Goal: Transaction & Acquisition: Purchase product/service

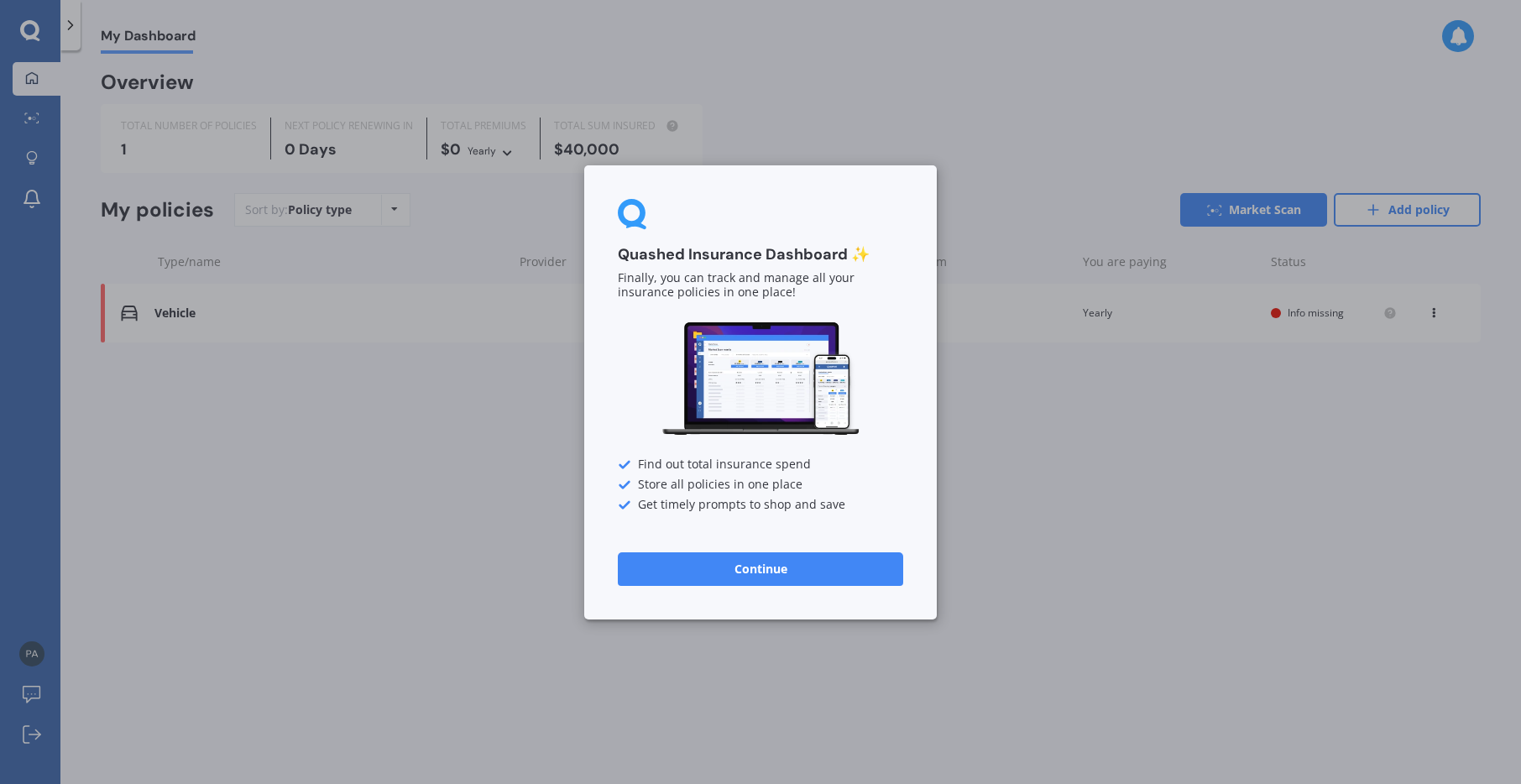
click at [750, 575] on button "Continue" at bounding box center [760, 568] width 285 height 33
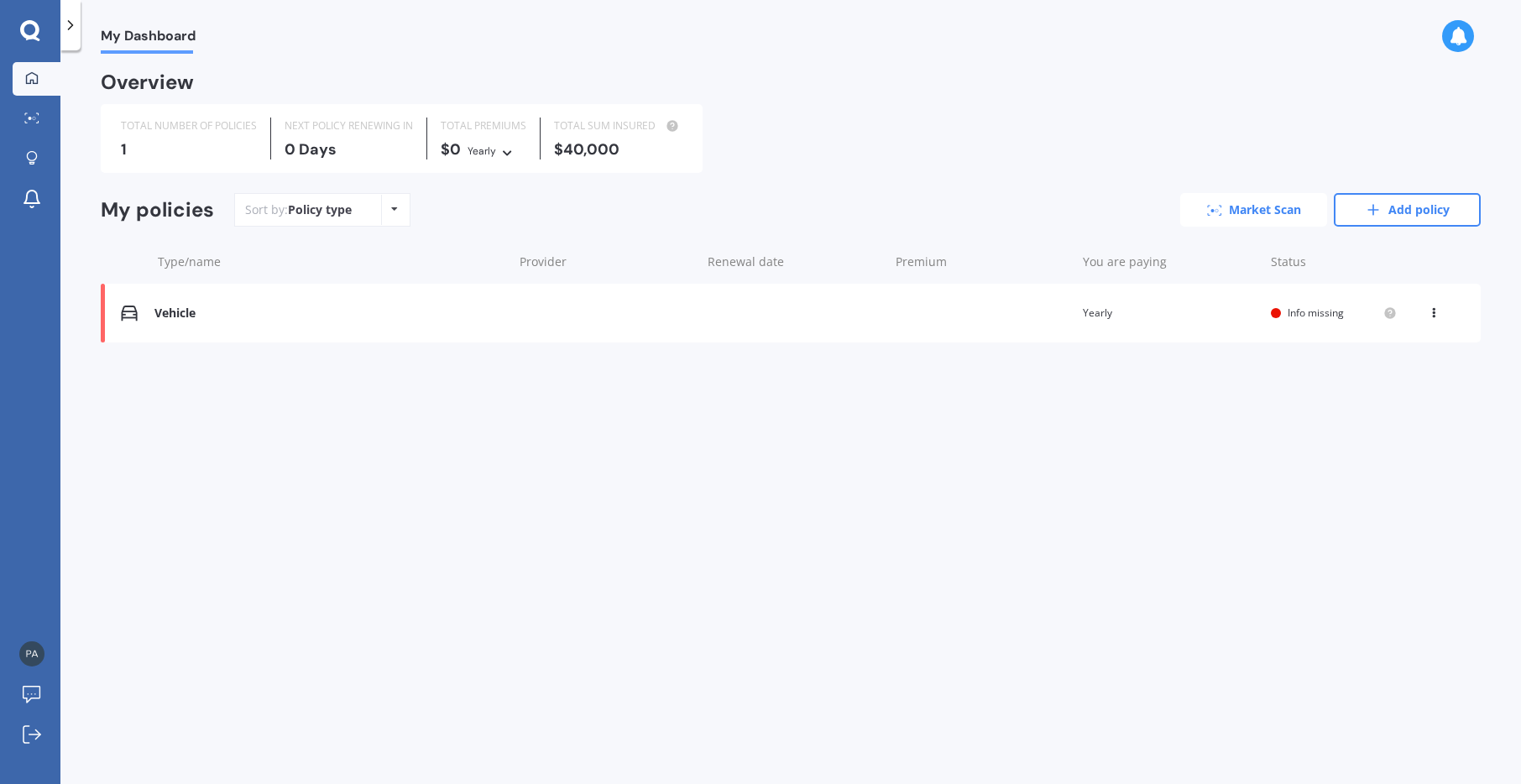
click at [1228, 212] on link "Market Scan" at bounding box center [1254, 210] width 147 height 33
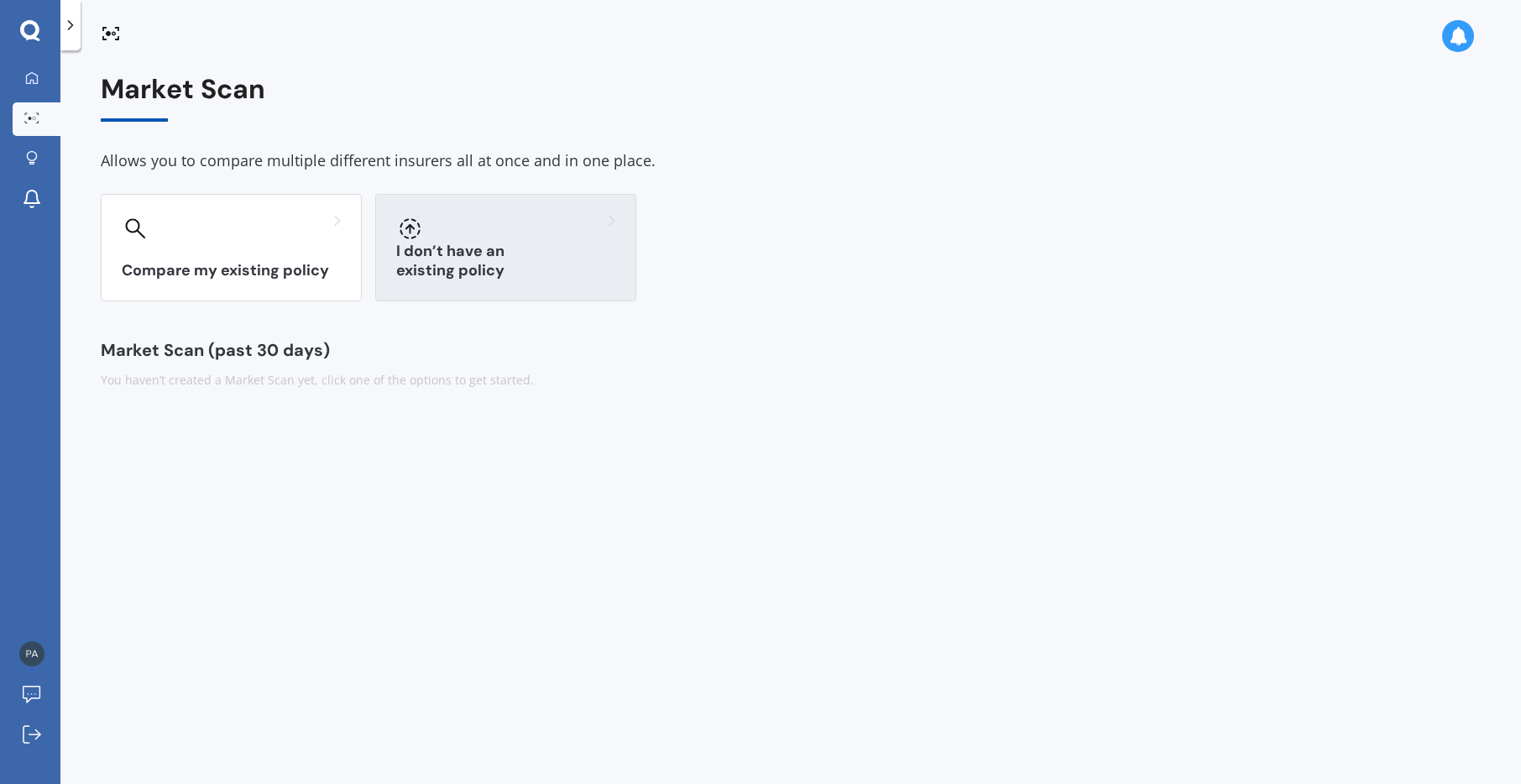
click at [532, 263] on h3 "I don’t have an existing policy" at bounding box center [506, 261] width 219 height 39
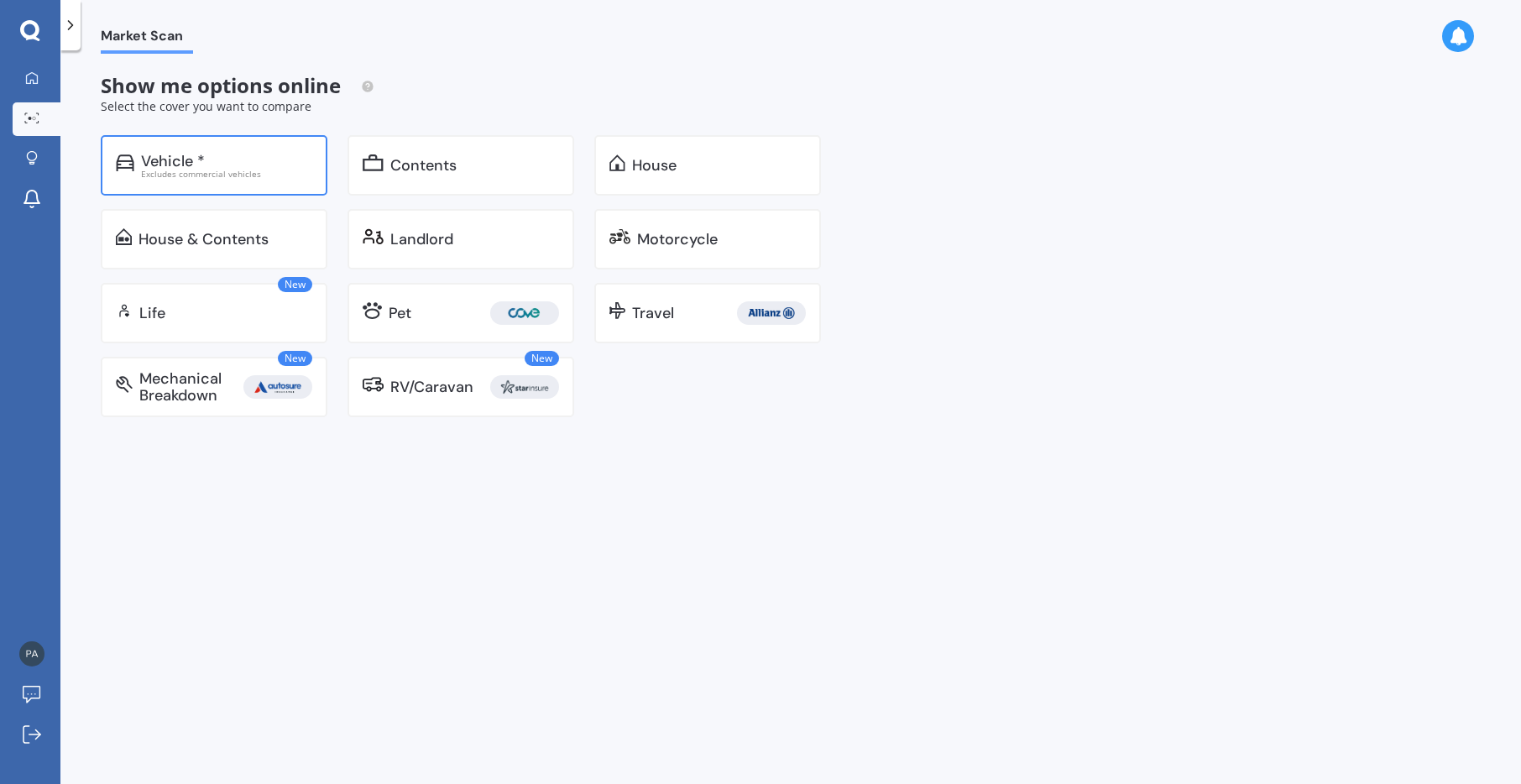
click at [198, 165] on div "Vehicle *" at bounding box center [173, 160] width 64 height 17
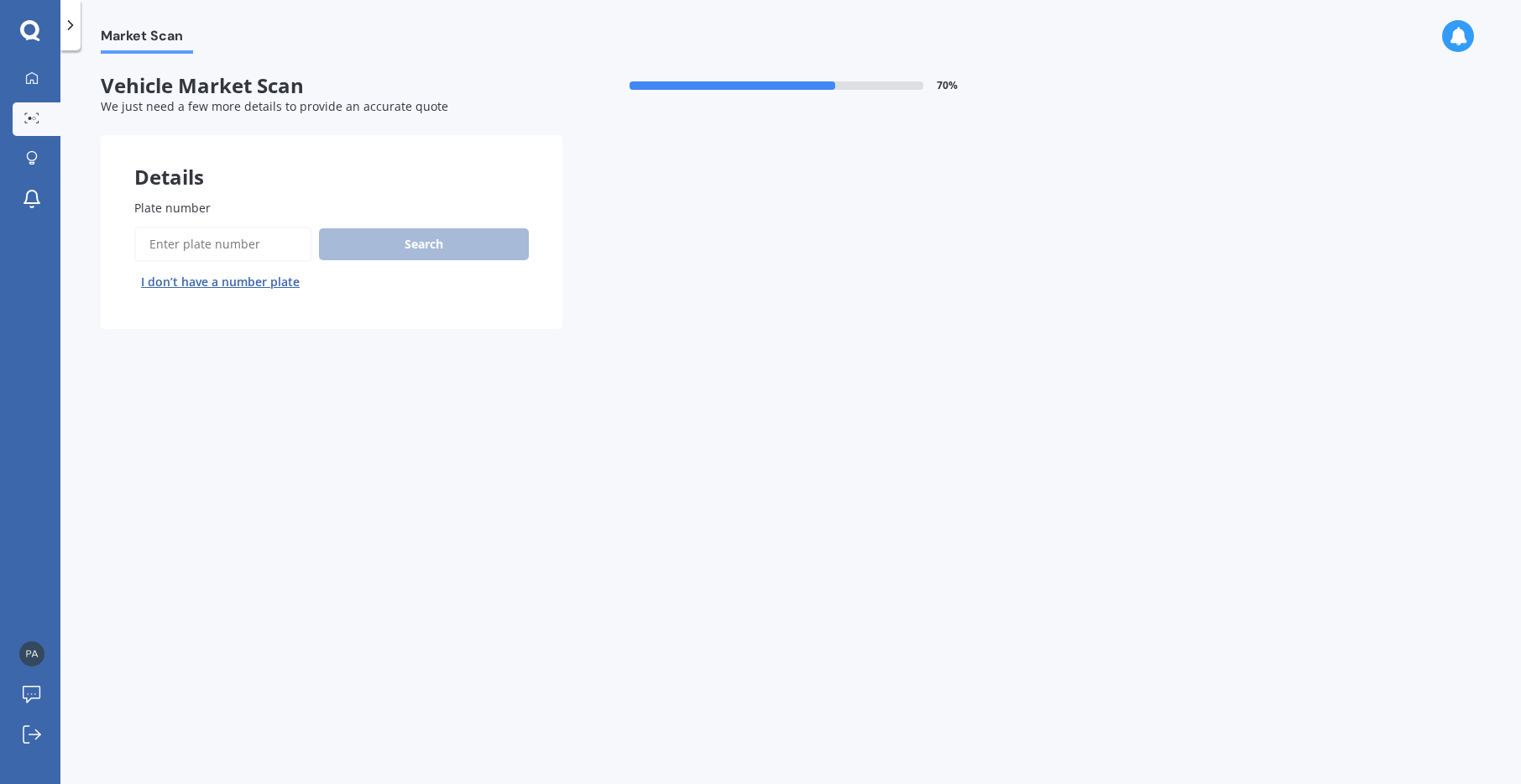
click at [164, 284] on button "I don’t have a number plate" at bounding box center [220, 282] width 172 height 27
select select "03"
select select "04"
select select "1965"
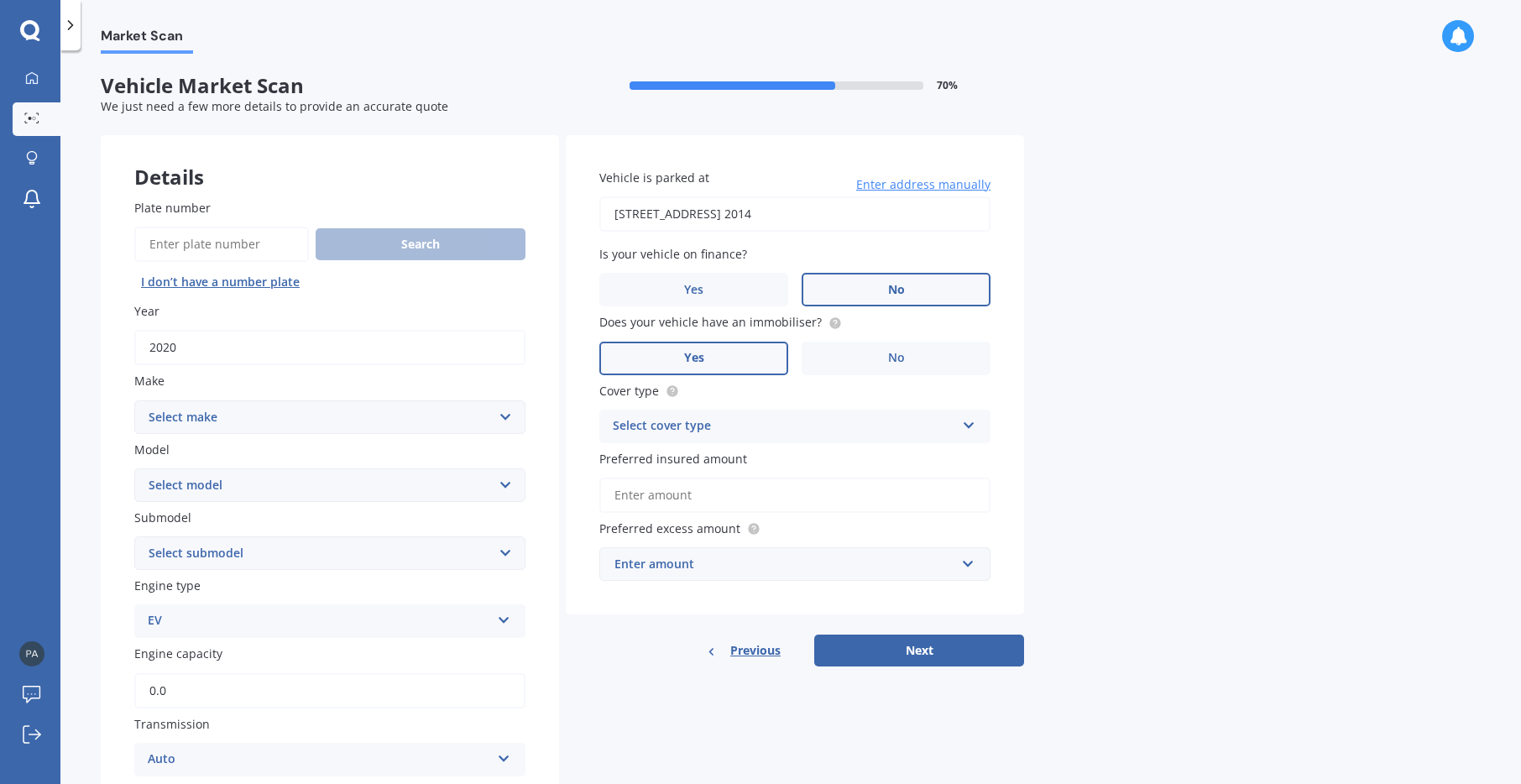
click at [184, 341] on input "2020" at bounding box center [330, 347] width 391 height 35
drag, startPoint x: 167, startPoint y: 346, endPoint x: 193, endPoint y: 348, distance: 26.1
click at [193, 348] on input "2020" at bounding box center [330, 347] width 391 height 35
type input "2025"
click at [186, 424] on select "Select make AC ALFA ROMEO ASTON [PERSON_NAME] AUDI AUSTIN BEDFORD Bentley BMW B…" at bounding box center [330, 417] width 391 height 33
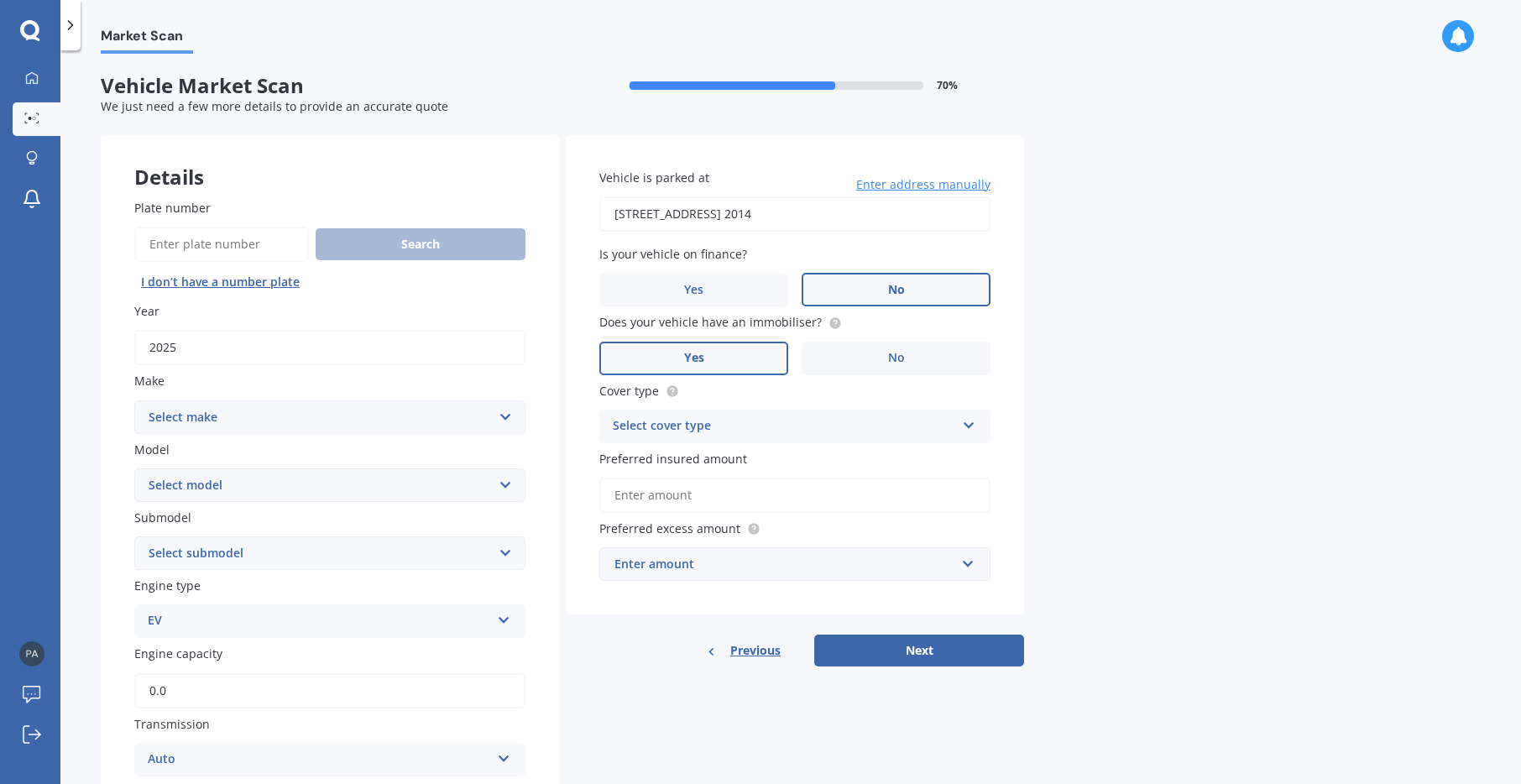
select select "FIAT"
click at [134, 401] on select "Select make AC ALFA ROMEO ASTON [PERSON_NAME] AUDI AUSTIN BEDFORD Bentley BMW B…" at bounding box center [330, 417] width 391 height 33
click at [189, 481] on select "Select model 124 128 130 131 132 500 Abarth Abarth 595 Brava Bravo Citivan City…" at bounding box center [330, 485] width 391 height 33
click at [134, 468] on select "Select model 124 128 130 131 132 500 Abarth Abarth 595 Brava Bravo Citivan City…" at bounding box center [330, 485] width 391 height 33
click at [263, 546] on select "Select submodel 124 Spider 500 Esseesse" at bounding box center [330, 553] width 391 height 33
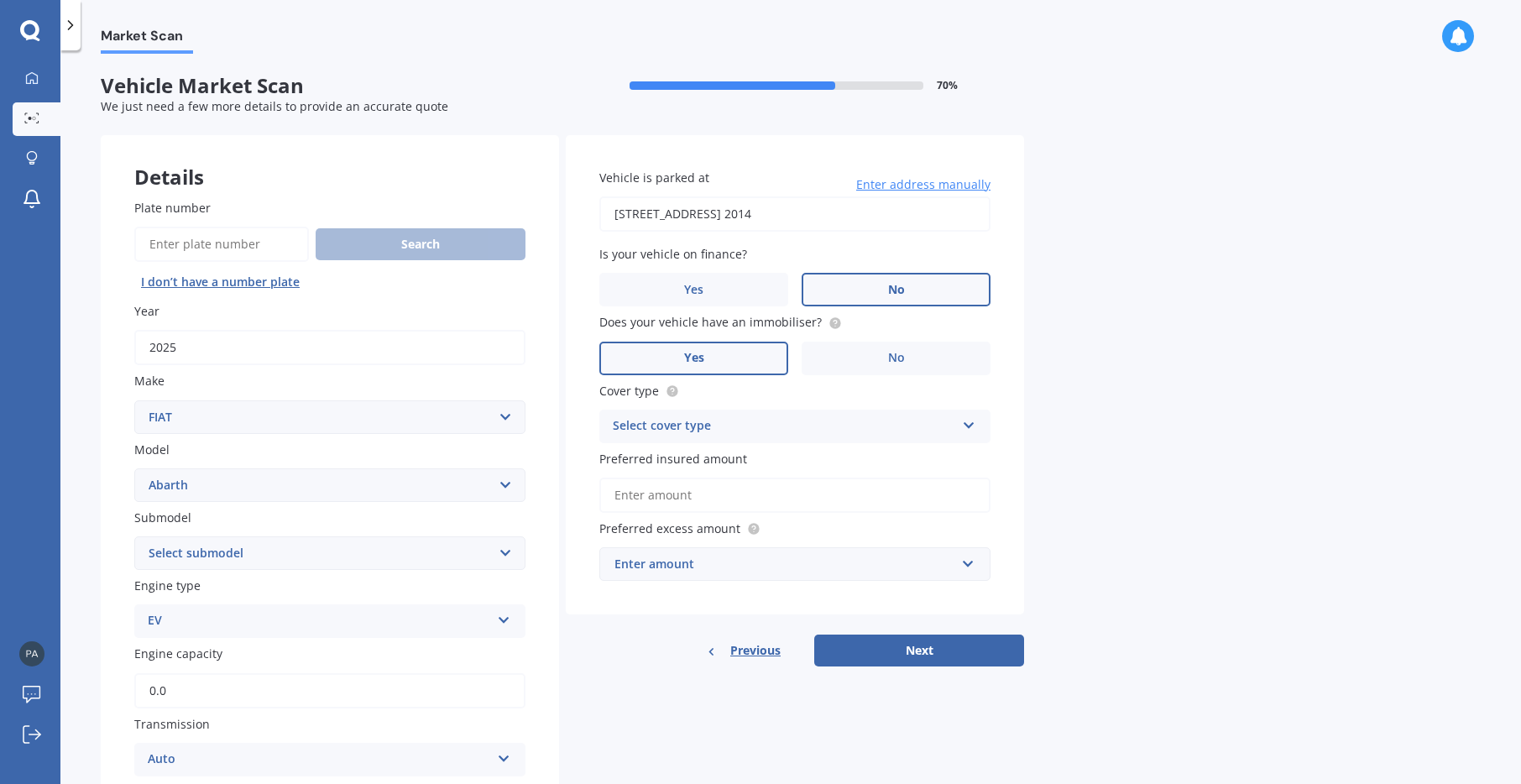
click at [101, 554] on div "Plate number Search I don’t have a number plate Year [DATE] Make Select make AC…" at bounding box center [330, 659] width 459 height 986
click at [203, 485] on select "Select model 124 128 130 131 132 500 Abarth Abarth 595 Brava Bravo Citivan City…" at bounding box center [330, 485] width 391 height 33
click at [134, 468] on select "Select model 124 128 130 131 132 500 Abarth Abarth 595 Brava Bravo Citivan City…" at bounding box center [330, 485] width 391 height 33
click at [221, 546] on select "Select submodel 1.4PT/5AT" at bounding box center [330, 553] width 391 height 33
click at [94, 542] on div "Market Scan Vehicle Market Scan 70 % We just need a few more details to provide…" at bounding box center [791, 420] width 1461 height 734
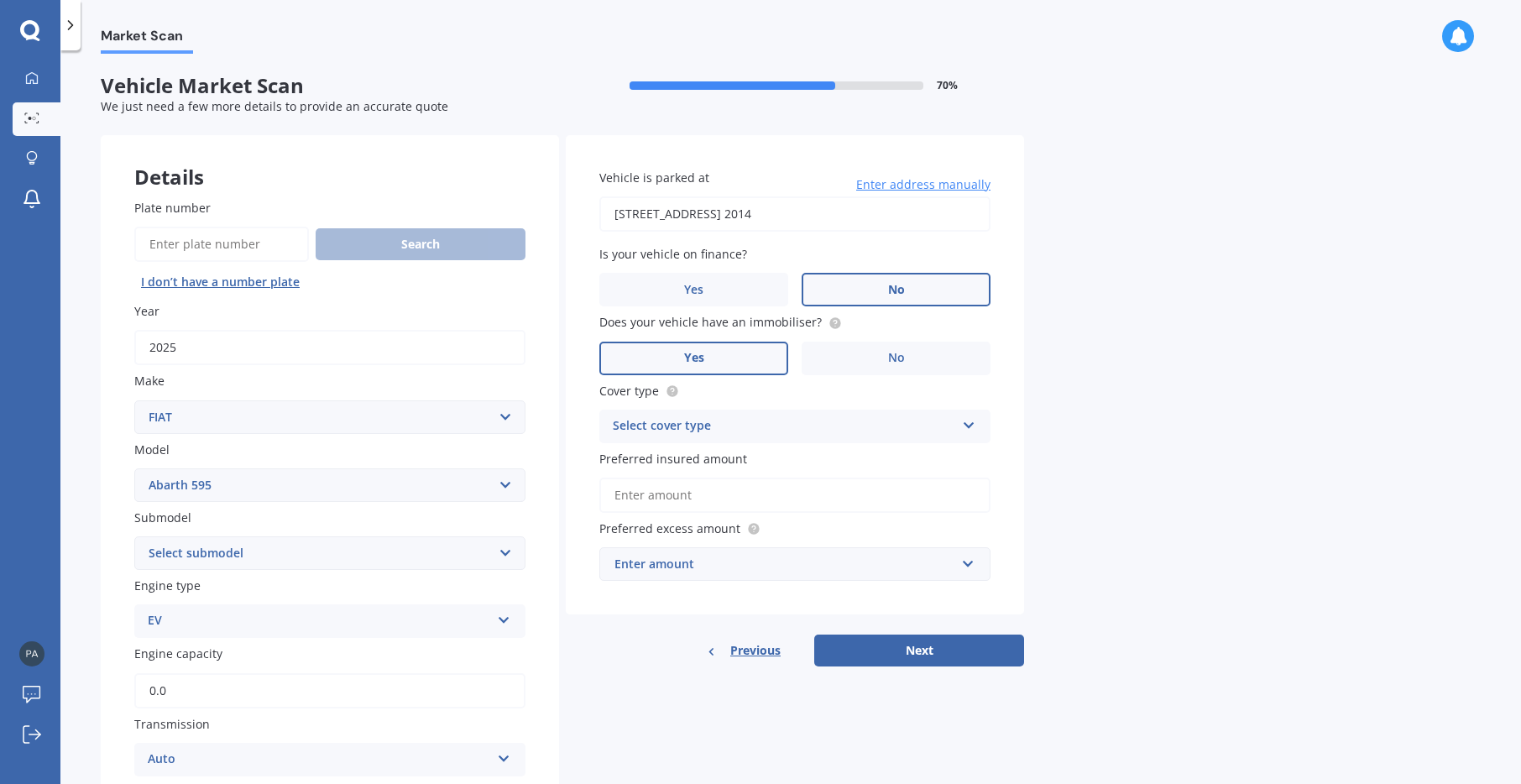
scroll to position [252, 0]
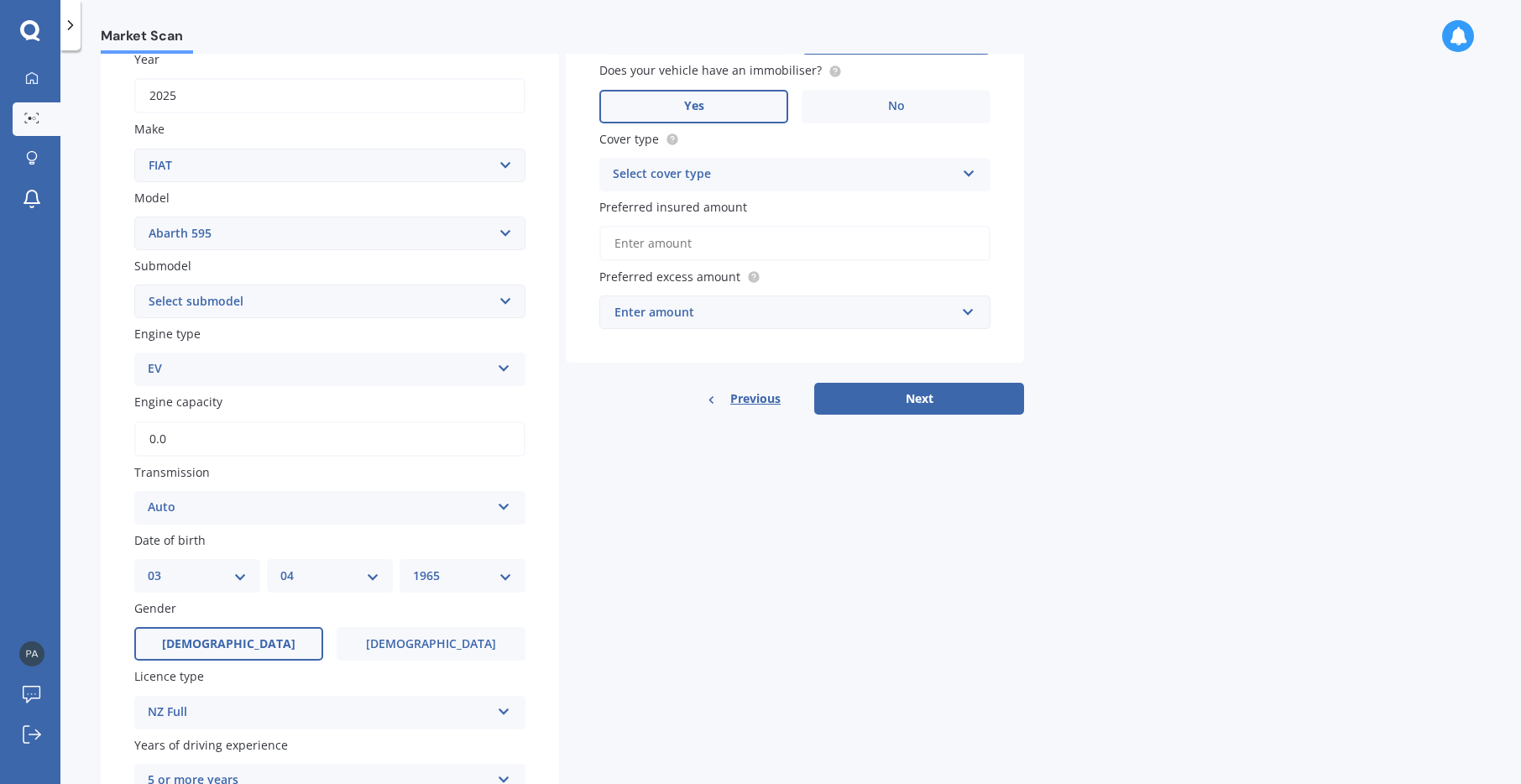
click at [204, 382] on div "EV Petrol Diesel EV Hybrid" at bounding box center [330, 369] width 391 height 33
click at [158, 469] on span "EV" at bounding box center [155, 462] width 14 height 16
click at [176, 299] on select "Select submodel 1.4PT/5AT" at bounding box center [330, 301] width 391 height 33
click at [100, 303] on div "Market Scan Vehicle Market Scan 70 % We just need a few more details to provide…" at bounding box center [791, 420] width 1461 height 734
click at [156, 242] on select "Select model 124 128 130 131 132 500 Abarth Abarth 595 Brava Bravo Citivan City…" at bounding box center [330, 233] width 391 height 33
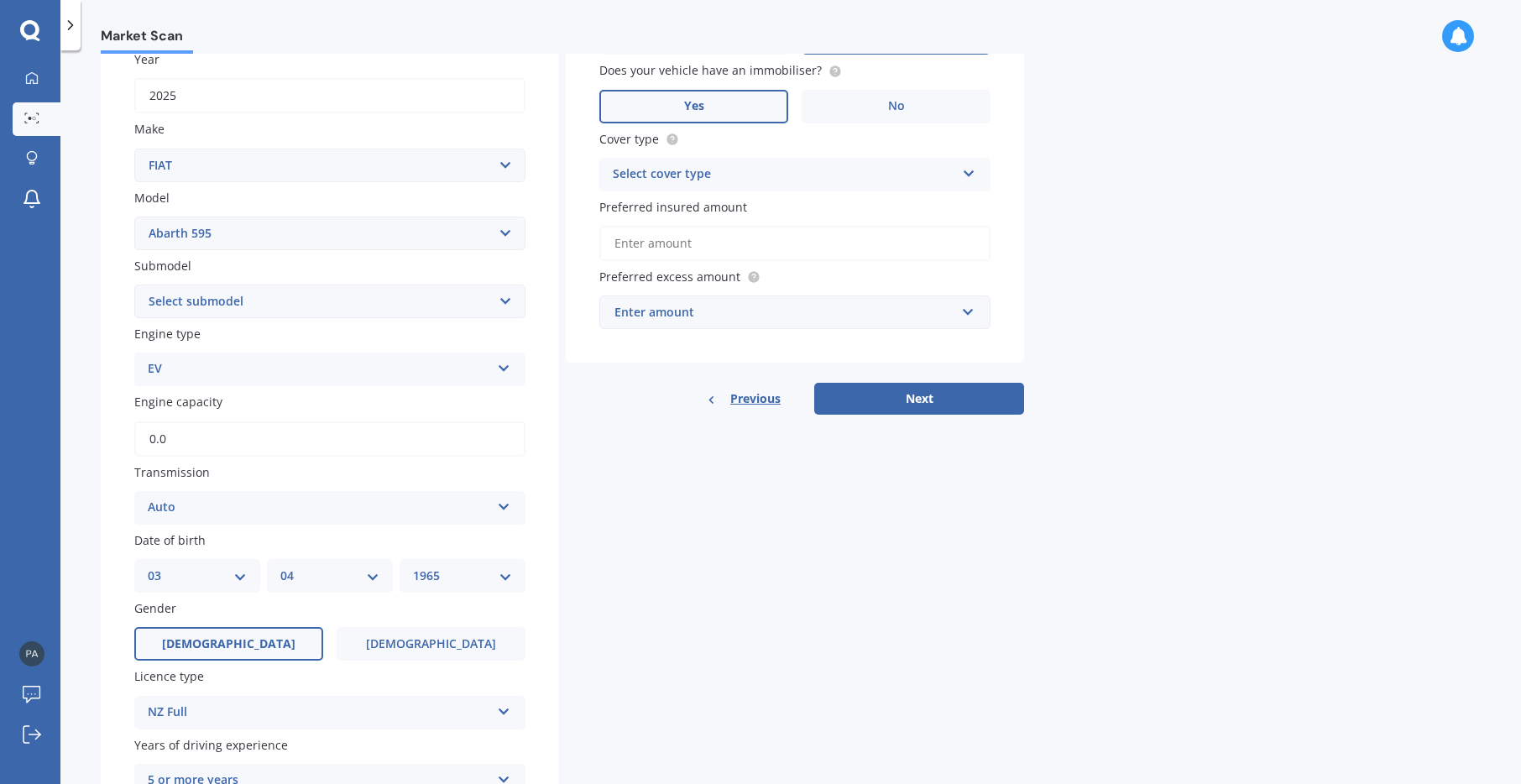
select select "ABARTH"
click at [134, 217] on select "Select model 124 128 130 131 132 500 Abarth Abarth 595 Brava Bravo Citivan City…" at bounding box center [330, 233] width 391 height 33
click at [195, 302] on select "Select submodel 124 Spider 500 Esseesse" at bounding box center [330, 301] width 391 height 33
click at [100, 323] on div "Market Scan Vehicle Market Scan 70 % We just need a few more details to provide…" at bounding box center [791, 420] width 1461 height 734
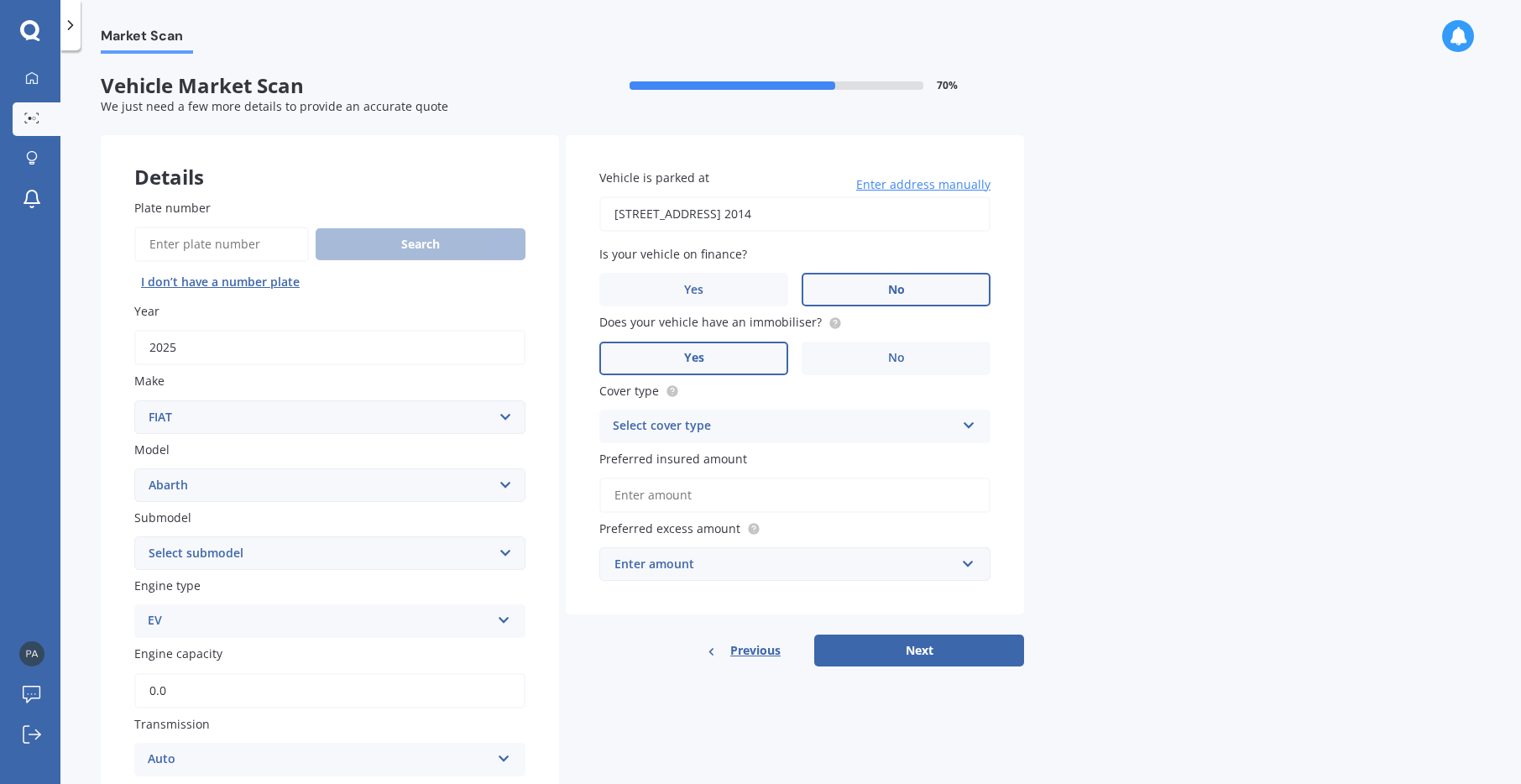
scroll to position [84, 0]
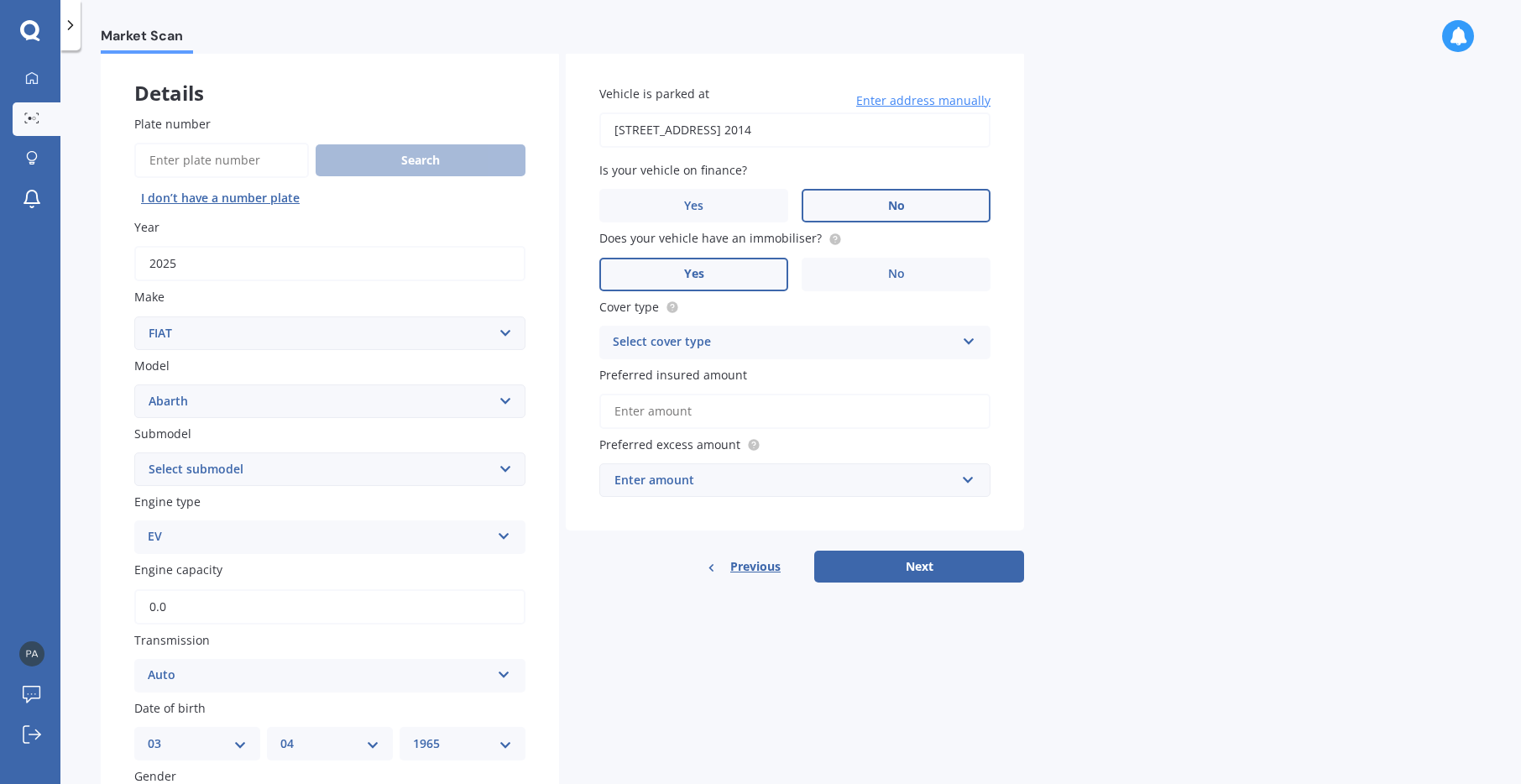
click at [617, 338] on div "Select cover type" at bounding box center [784, 342] width 343 height 20
click at [628, 383] on div "Comprehensive" at bounding box center [795, 375] width 389 height 30
click at [655, 402] on input "Preferred insured amount" at bounding box center [795, 411] width 391 height 35
type input "$40,000"
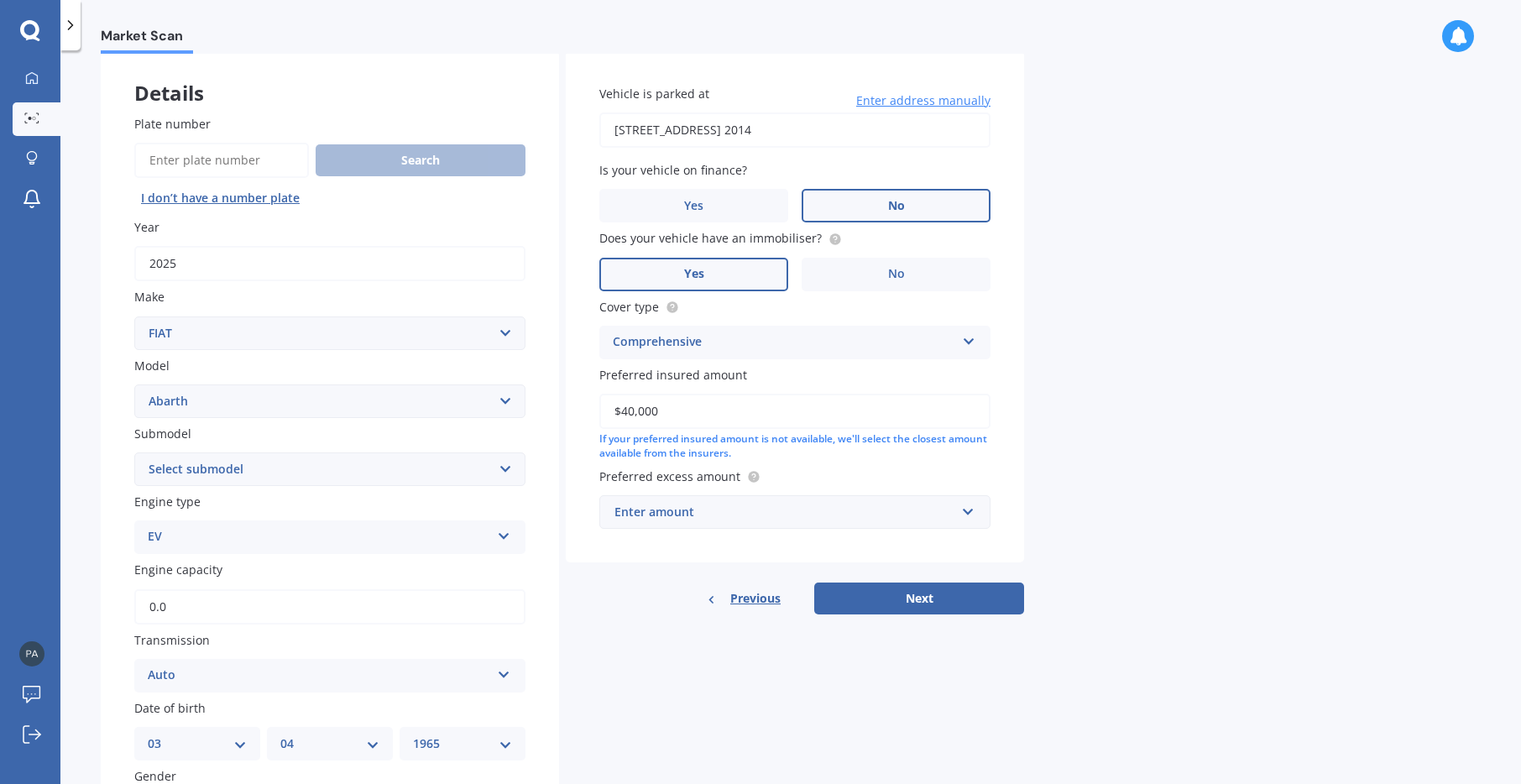
click at [1298, 478] on div "Market Scan Vehicle Market Scan 70 % We just need a few more details to provide…" at bounding box center [791, 420] width 1461 height 734
click at [739, 513] on div "Enter amount" at bounding box center [785, 511] width 341 height 18
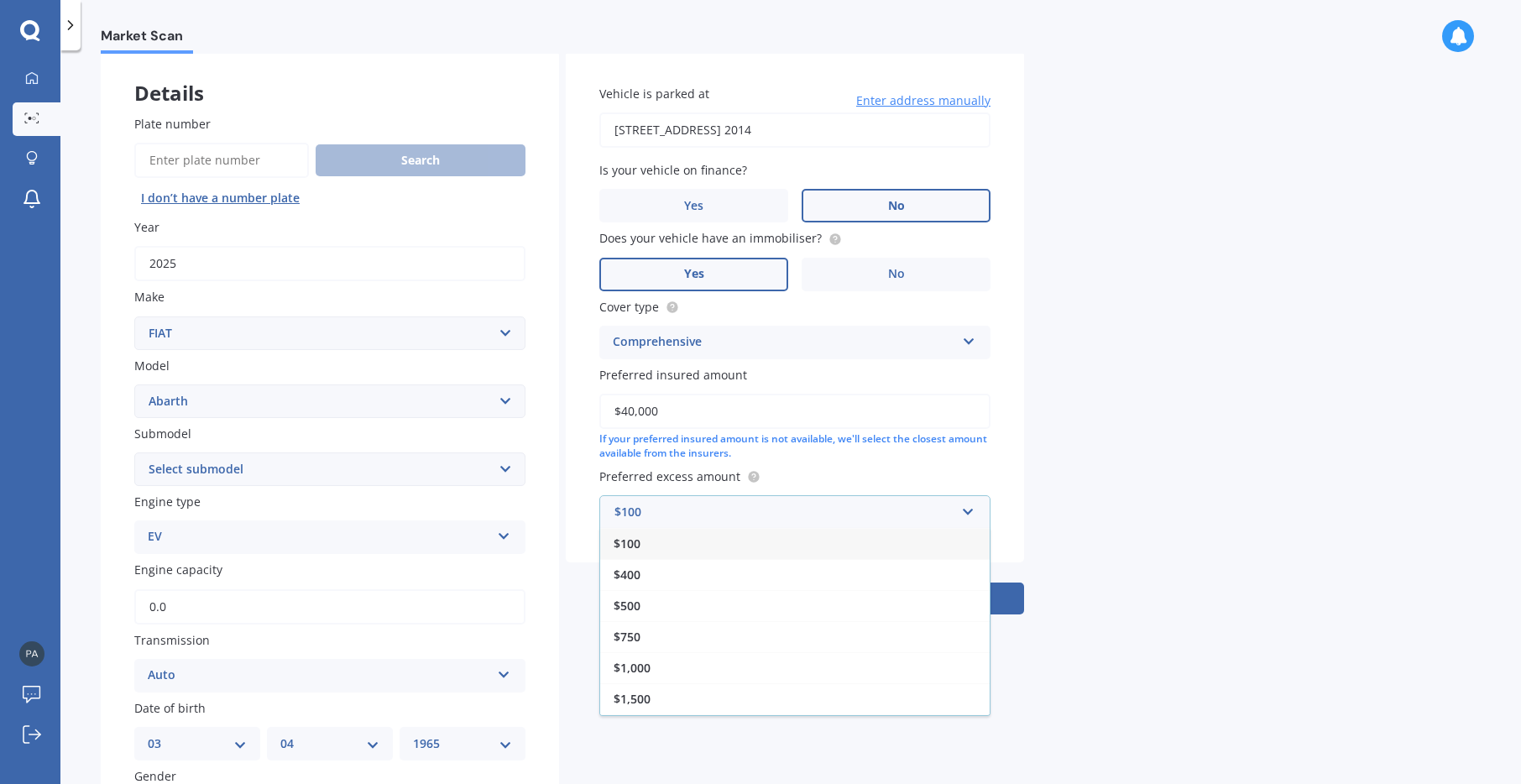
click at [638, 614] on div "$500" at bounding box center [795, 605] width 389 height 31
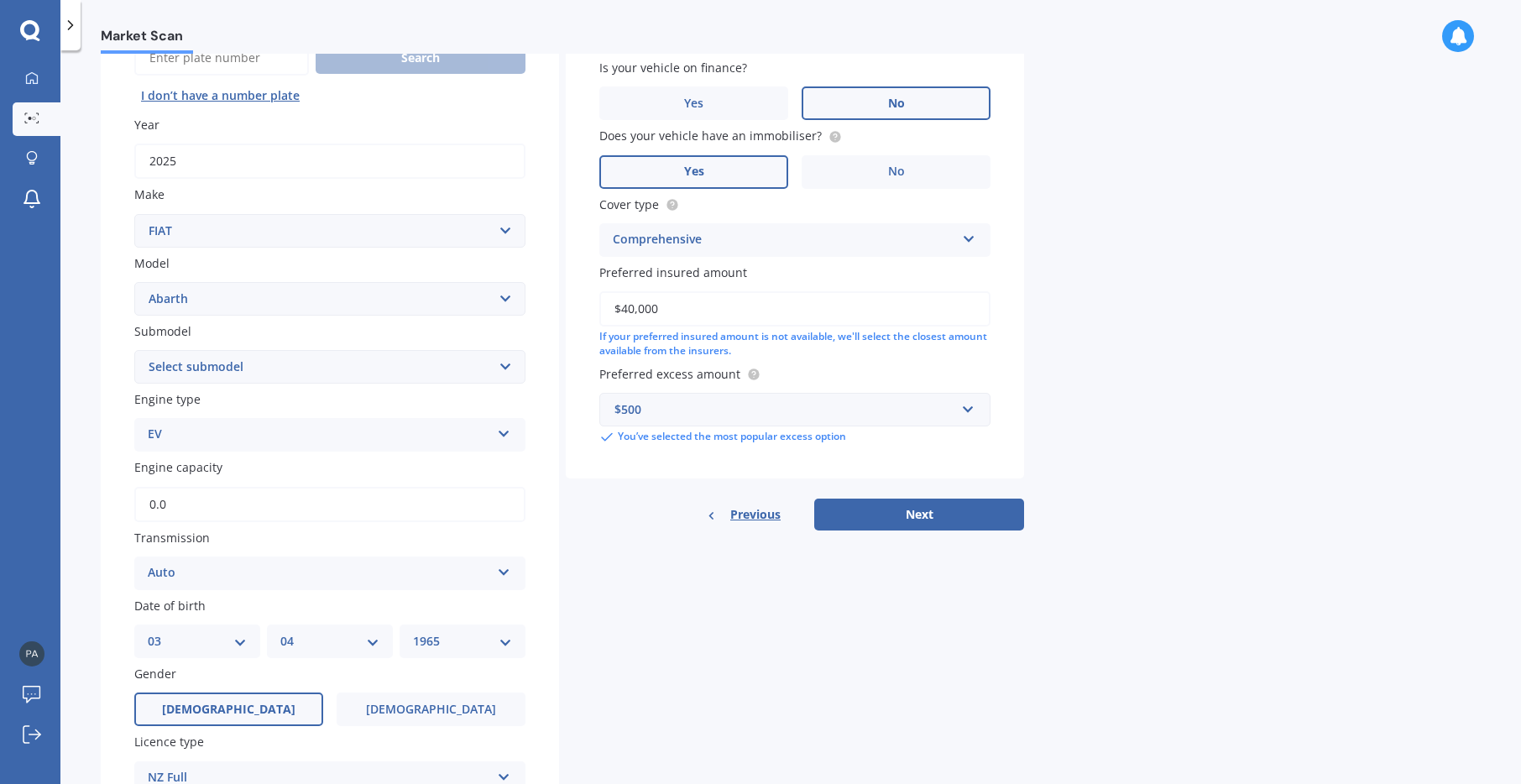
scroll to position [410, 0]
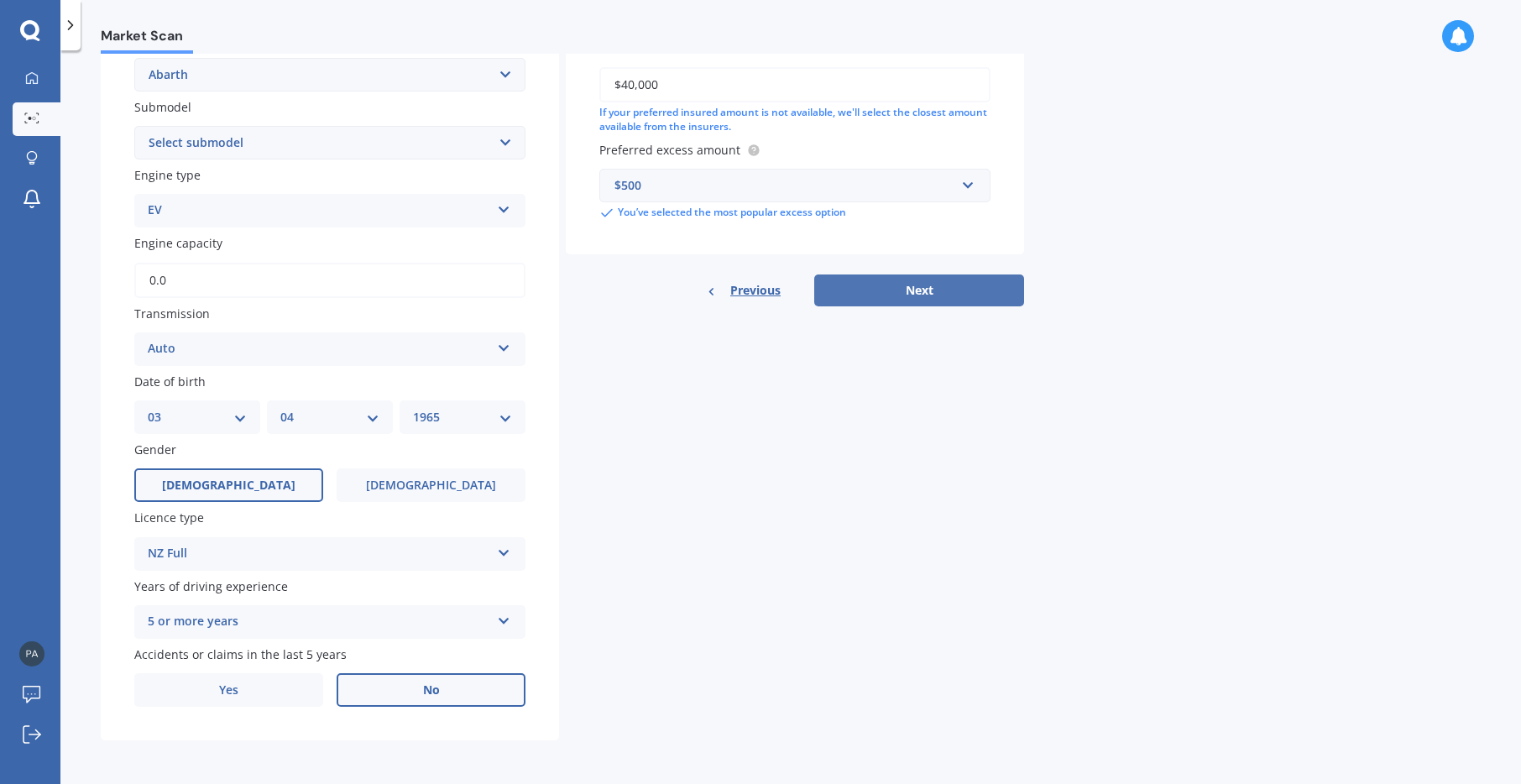
click at [958, 294] on button "Next" at bounding box center [918, 290] width 210 height 32
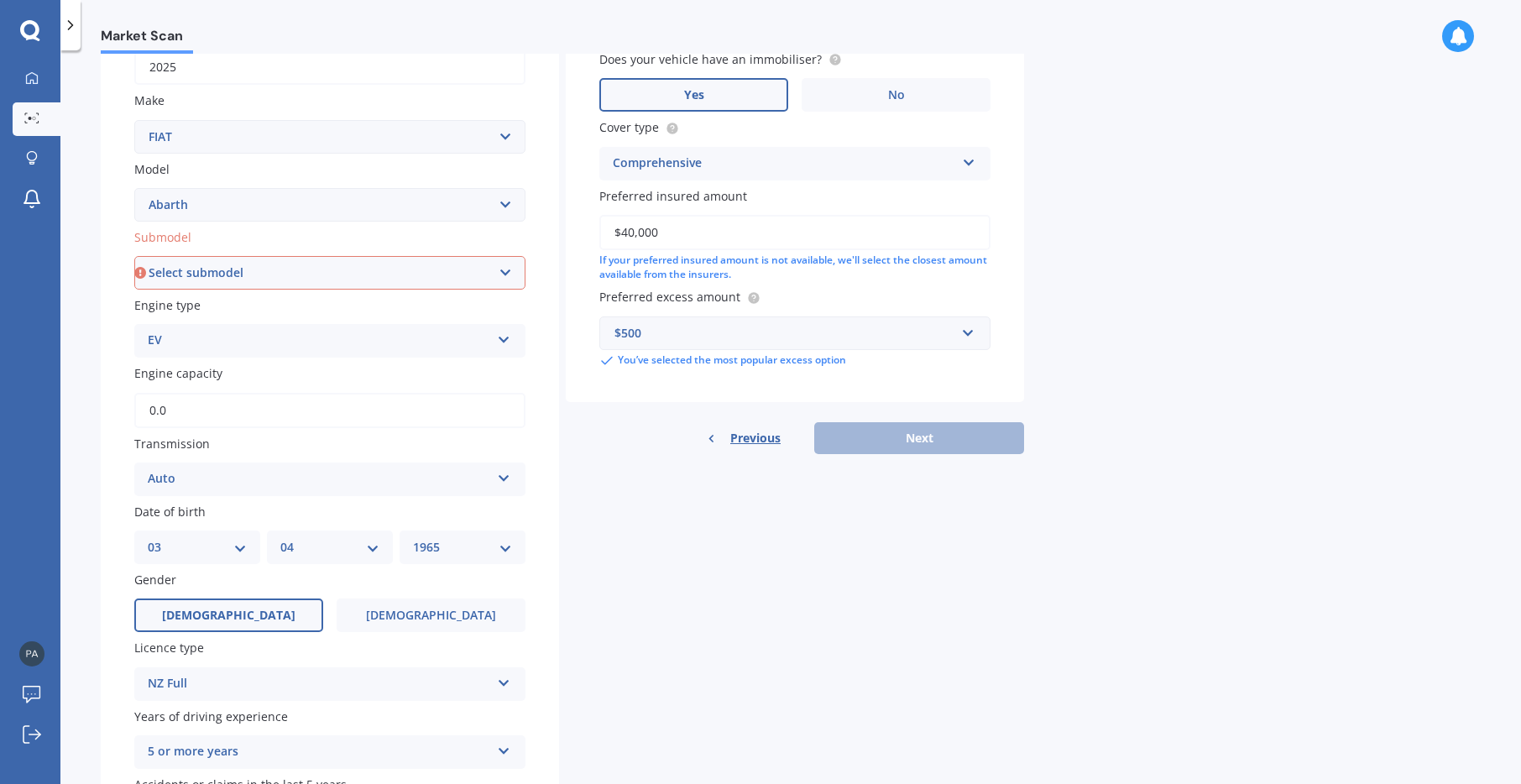
scroll to position [159, 0]
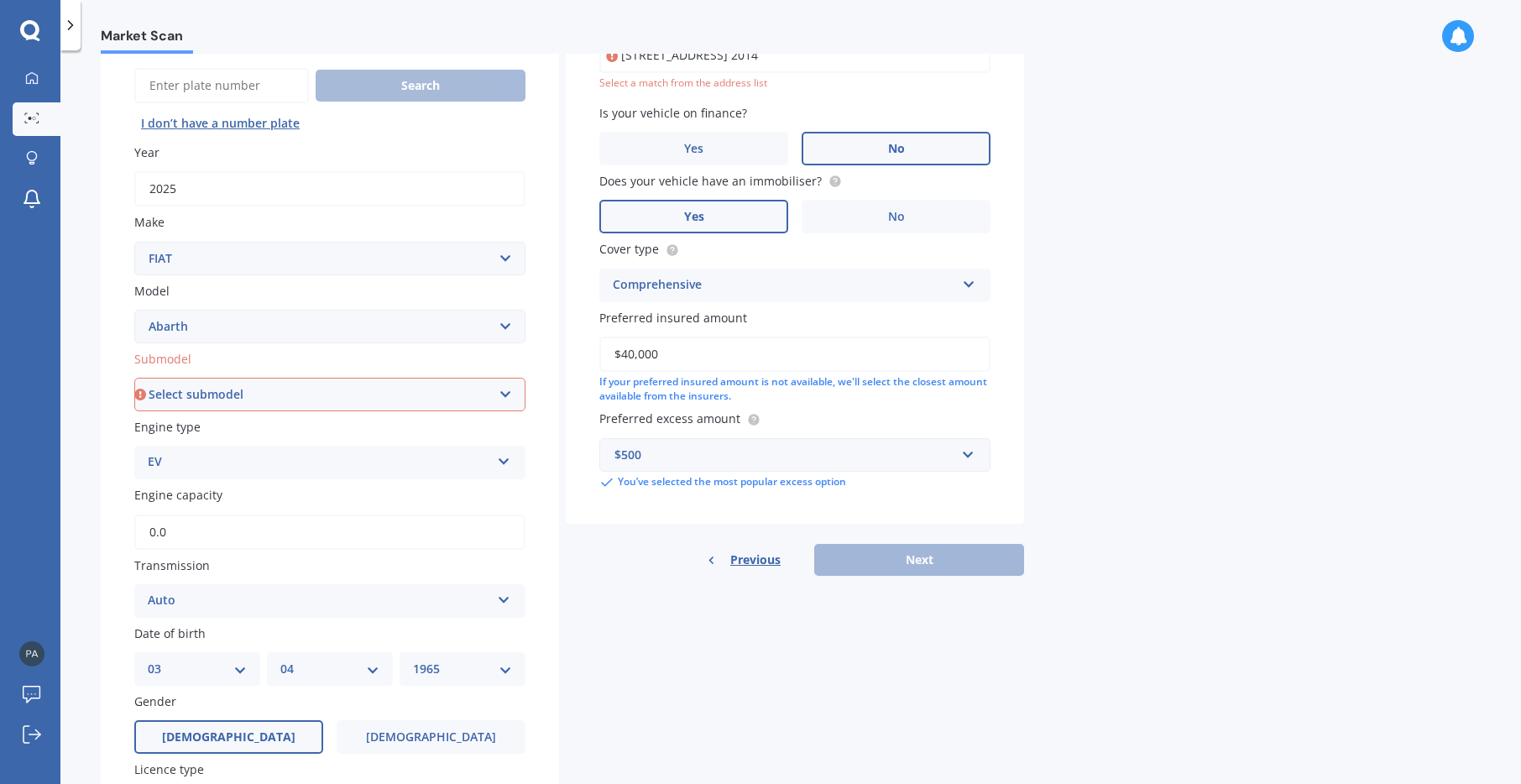
click at [250, 396] on select "Select submodel 124 Spider 500 Esseesse" at bounding box center [330, 395] width 391 height 33
click at [97, 428] on div "Market Scan Vehicle Market Scan 70 % We just need a few more details to provide…" at bounding box center [791, 420] width 1461 height 734
click at [229, 328] on select "Select model 124 128 130 131 132 500 Abarth Abarth 595 Brava Bravo Citivan City…" at bounding box center [330, 326] width 391 height 33
select select "500"
click at [134, 310] on select "Select model 124 128 130 131 132 500 Abarth Abarth 595 Brava Bravo Citivan City…" at bounding box center [330, 326] width 391 height 33
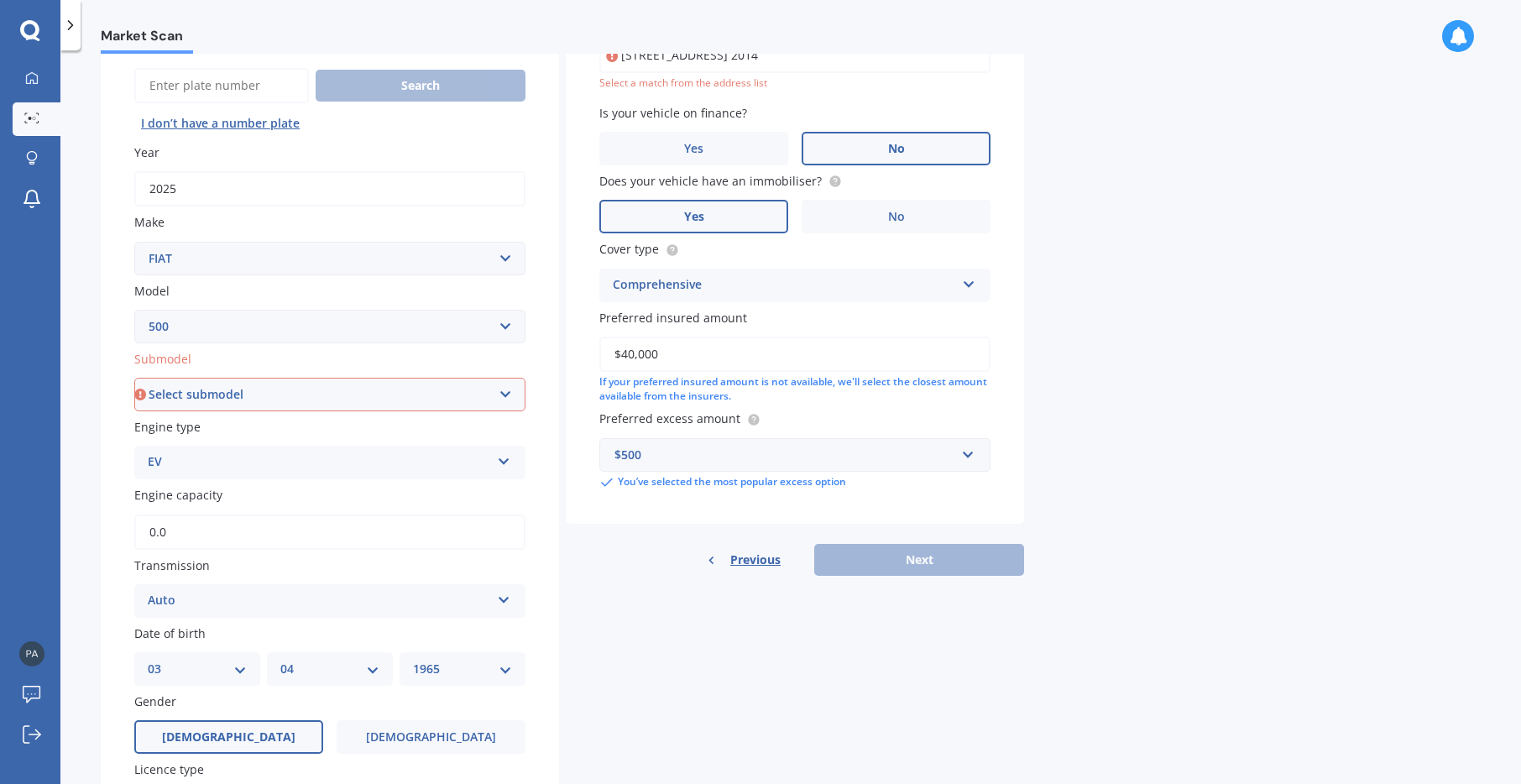
click at [247, 387] on select "Select submodel (All) e" at bounding box center [330, 395] width 391 height 33
select select "E"
click at [134, 378] on select "Select submodel (All) e" at bounding box center [330, 395] width 391 height 33
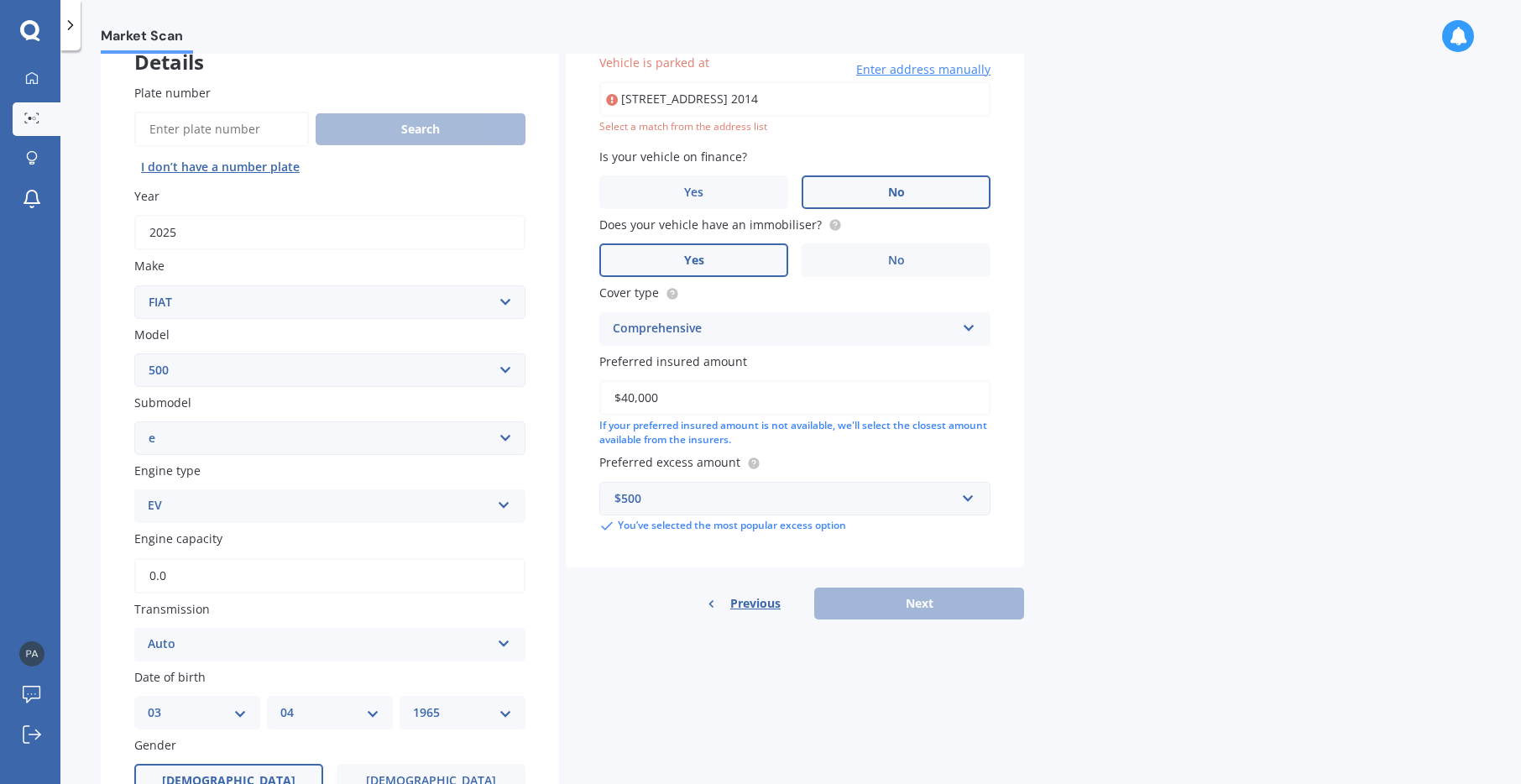
click at [875, 599] on div "Previous Next" at bounding box center [795, 603] width 459 height 32
click at [659, 100] on input "[STREET_ADDRESS] 2014" at bounding box center [795, 99] width 391 height 35
type input "[STREET_ADDRESS] 2014"
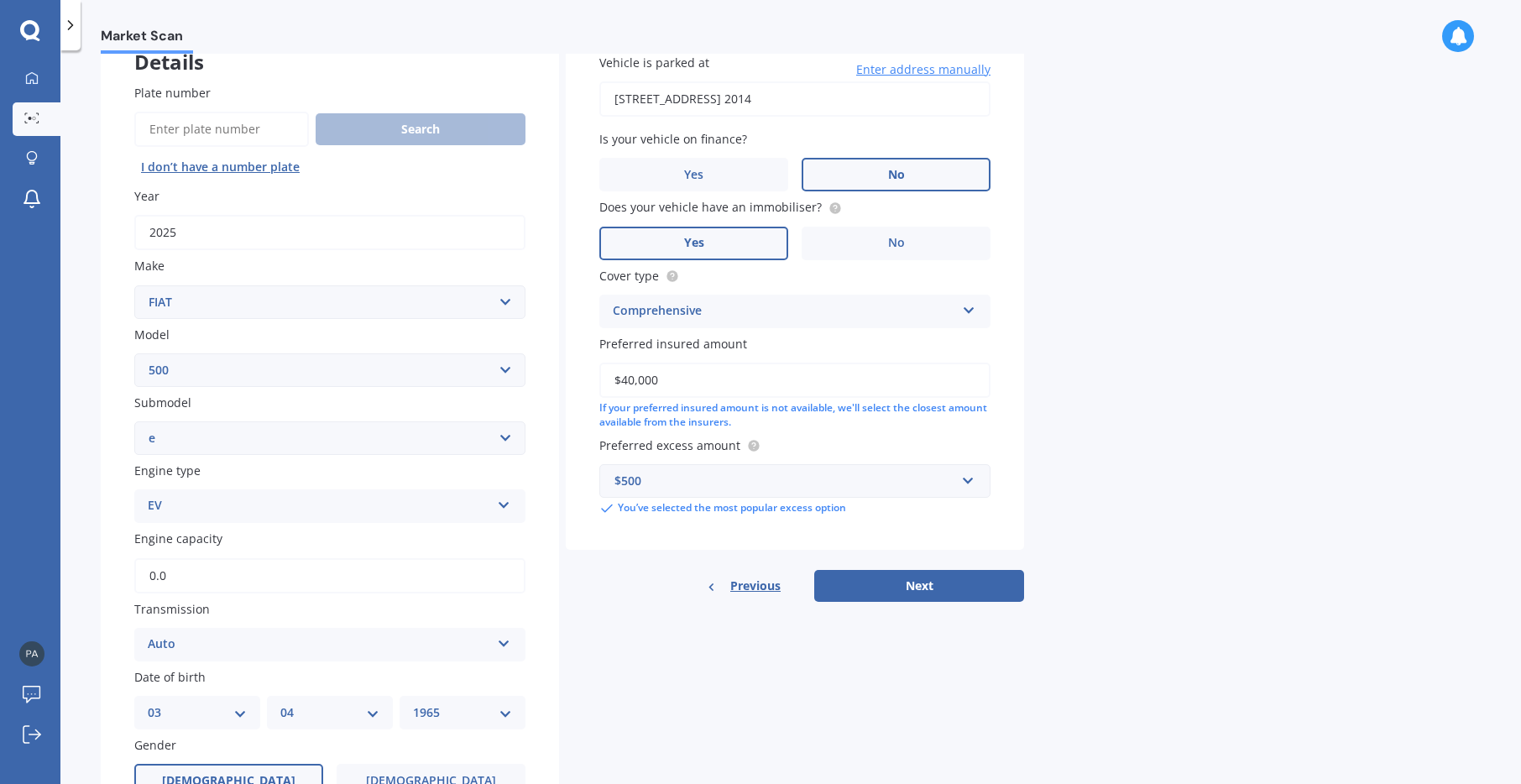
click at [1410, 229] on div "Market Scan Vehicle Market Scan 70 % We just need a few more details to provide…" at bounding box center [791, 420] width 1461 height 734
click at [898, 586] on button "Next" at bounding box center [918, 586] width 210 height 32
select select "03"
select select "04"
select select "1965"
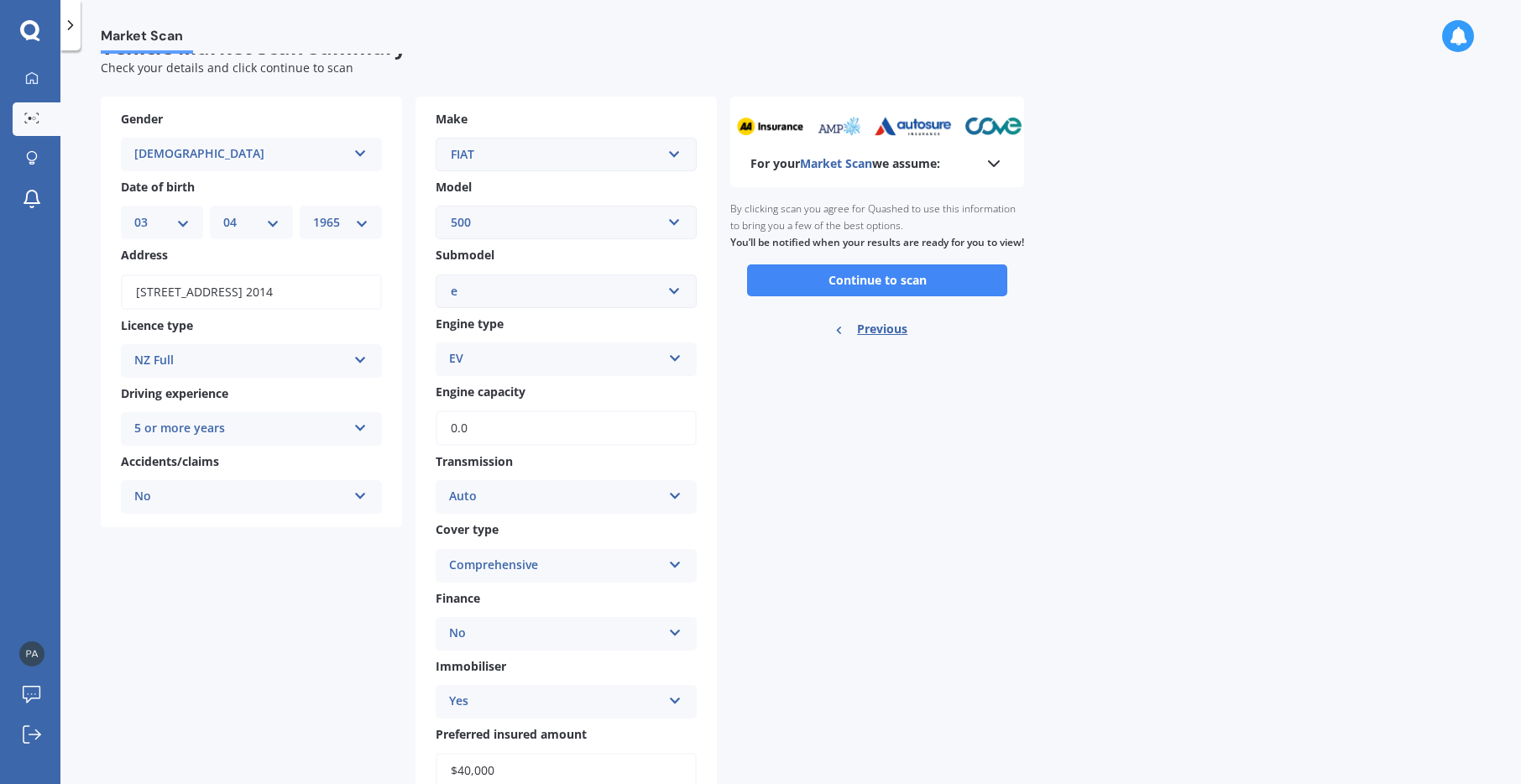
scroll to position [0, 0]
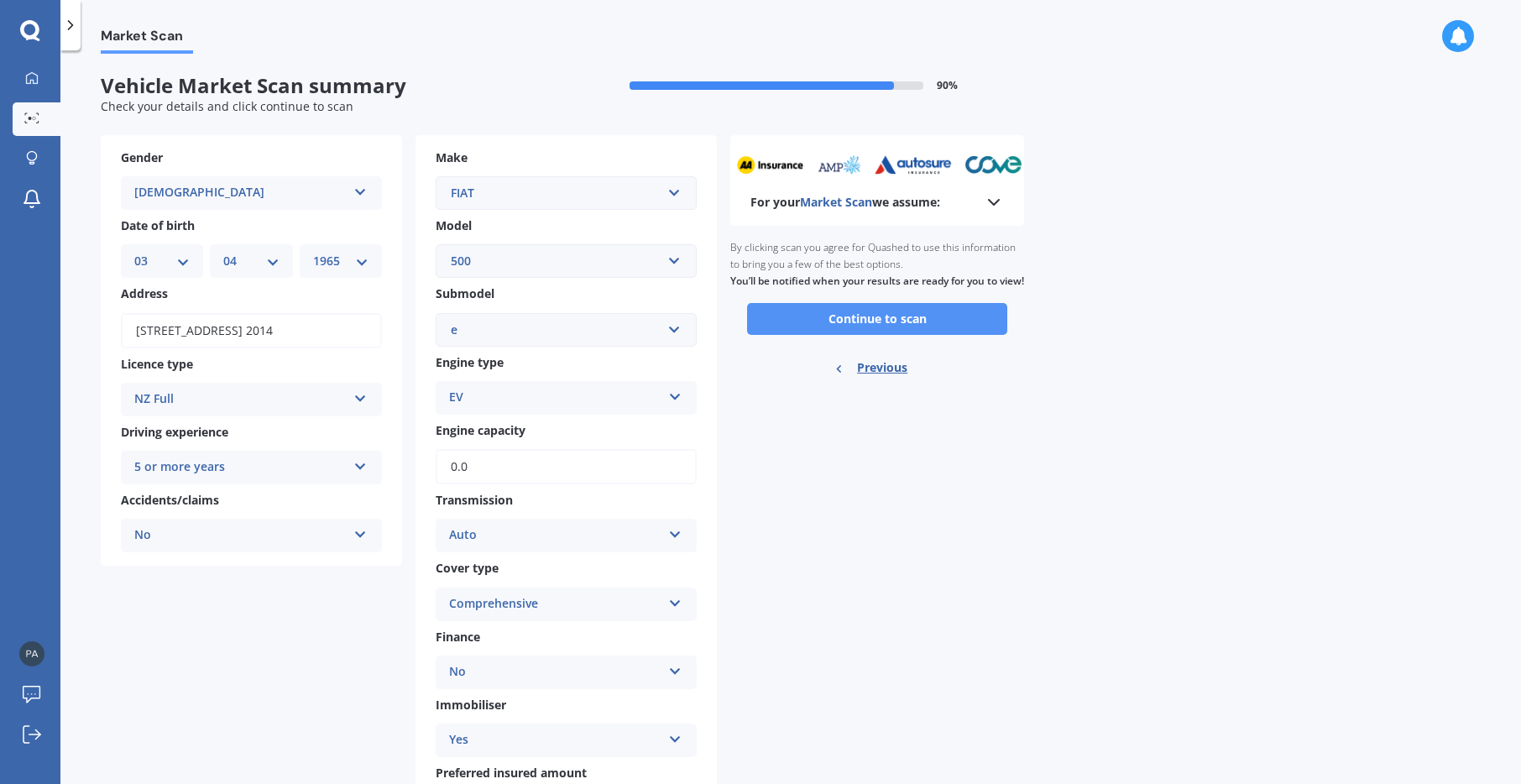
click at [859, 332] on button "Continue to scan" at bounding box center [877, 319] width 261 height 32
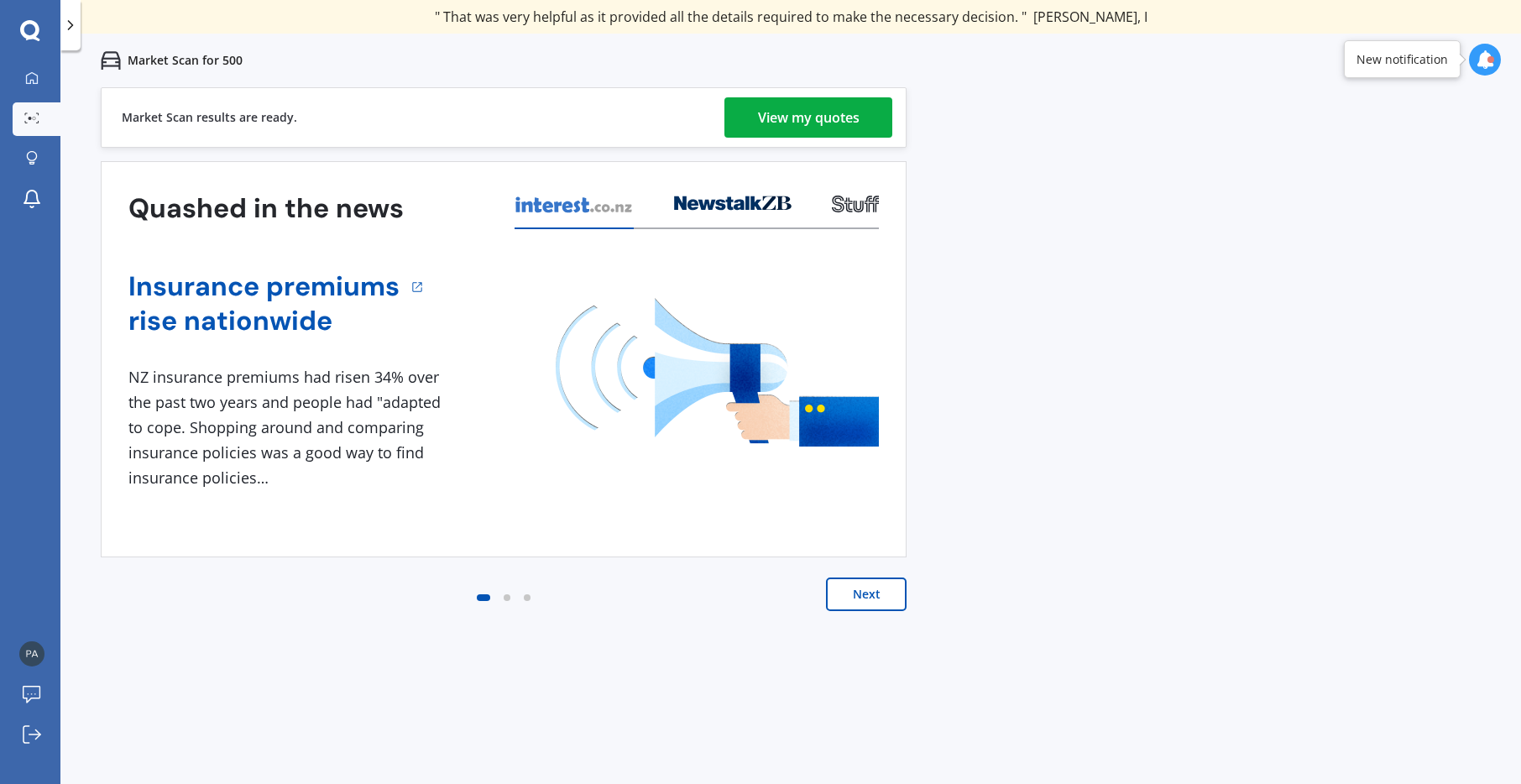
click at [800, 119] on div "View my quotes" at bounding box center [809, 118] width 102 height 40
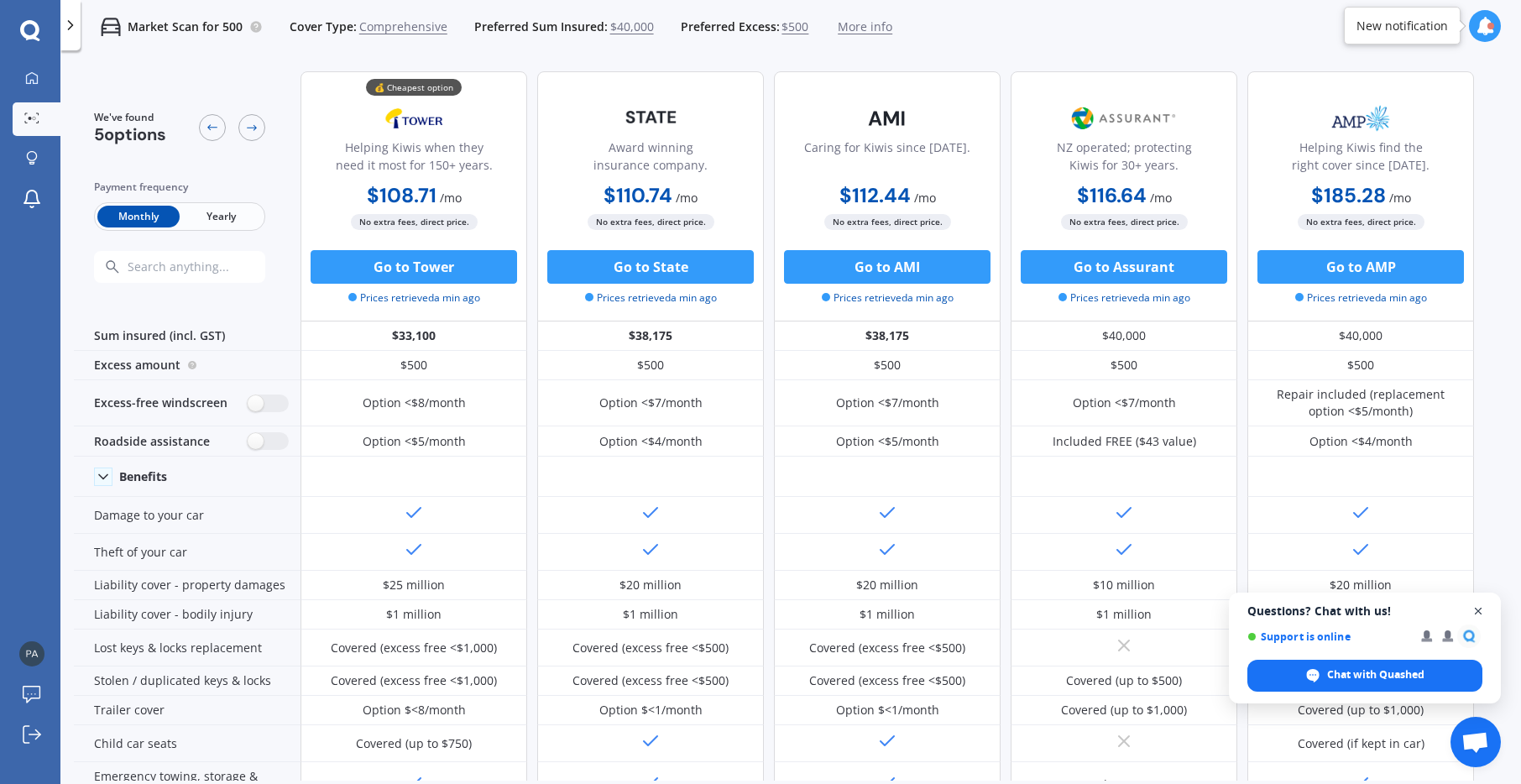
click at [1480, 611] on span "Close chat" at bounding box center [1479, 611] width 21 height 21
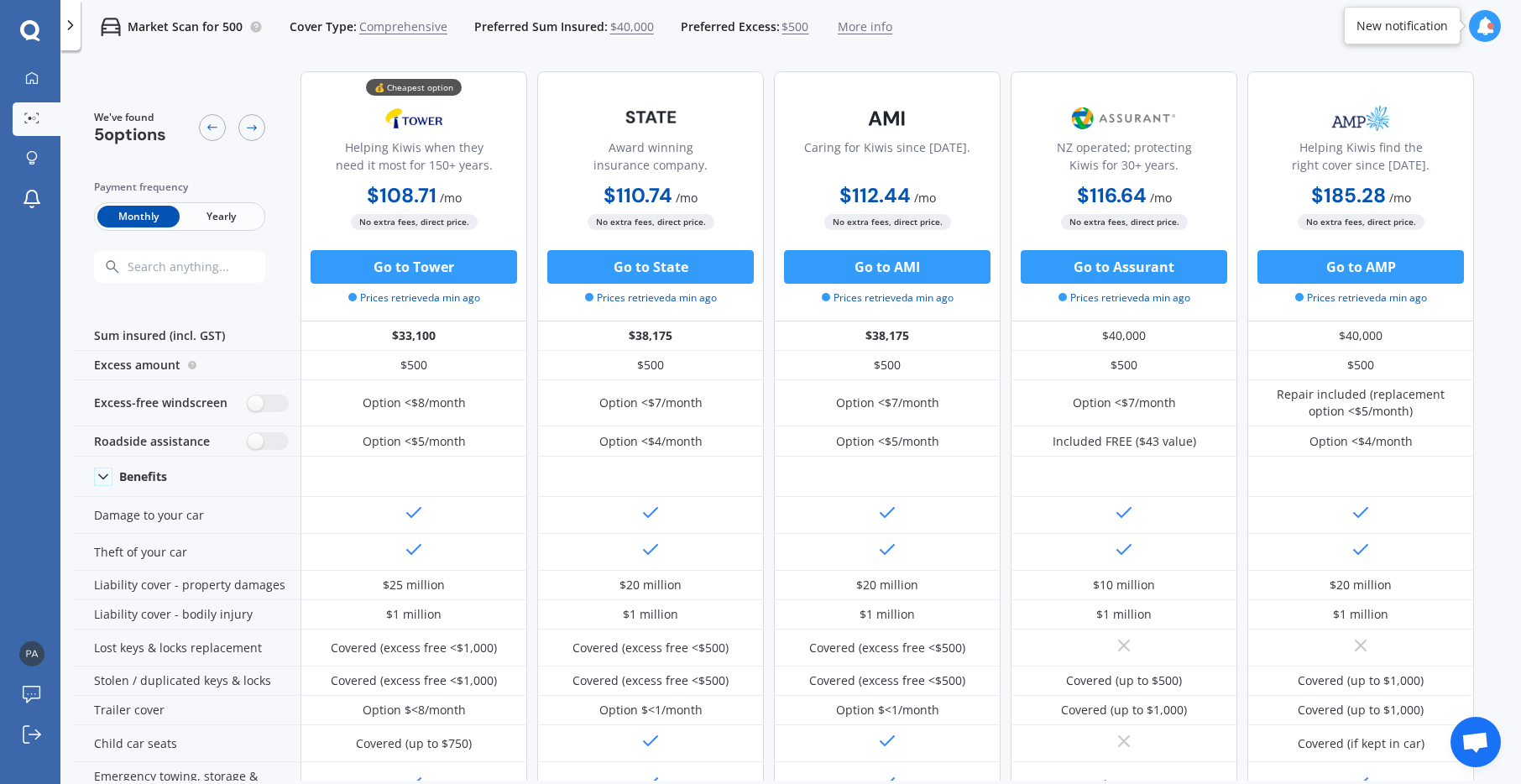
click at [208, 214] on span "Yearly" at bounding box center [221, 217] width 82 height 22
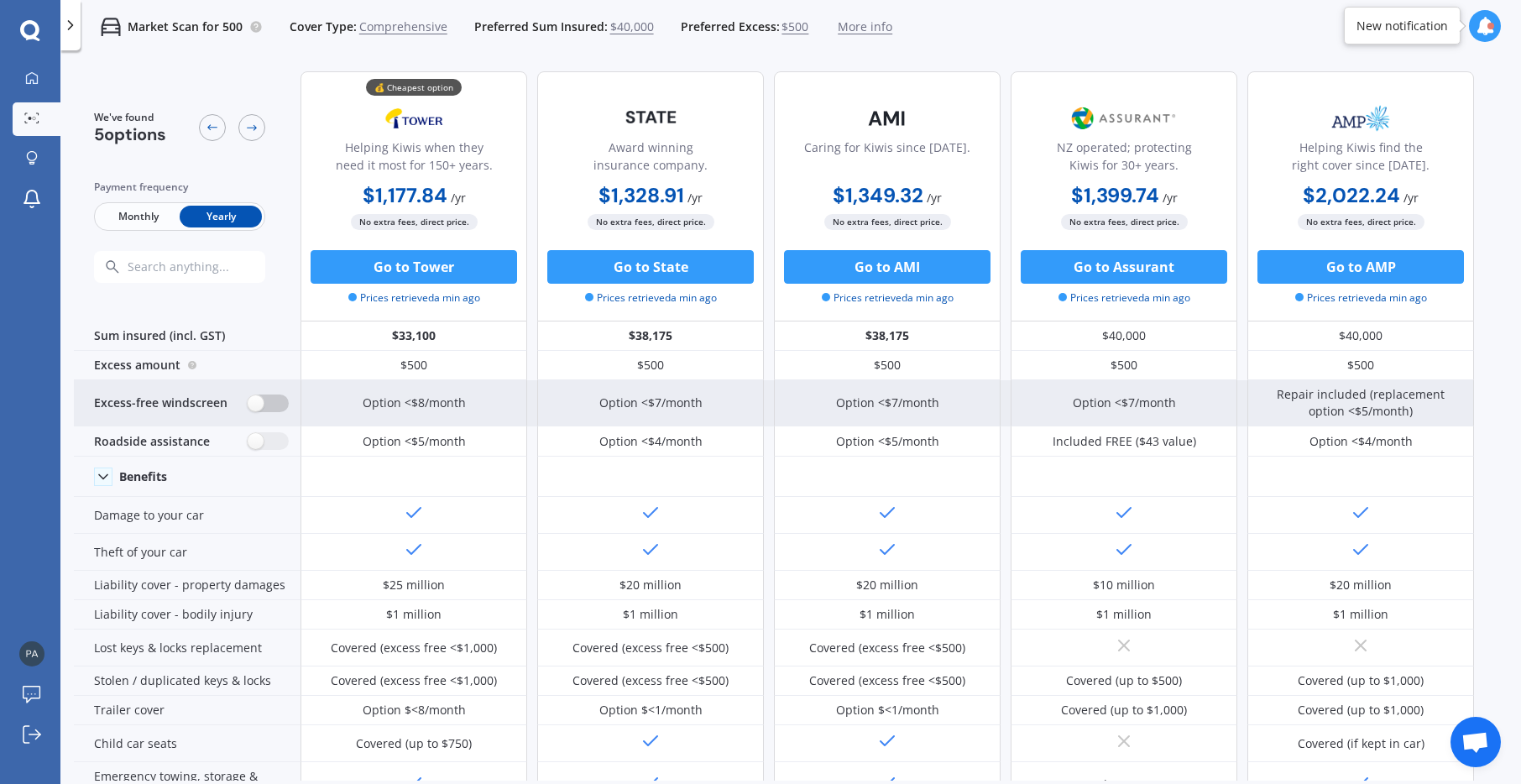
click at [256, 402] on label at bounding box center [268, 403] width 41 height 18
radio input "true"
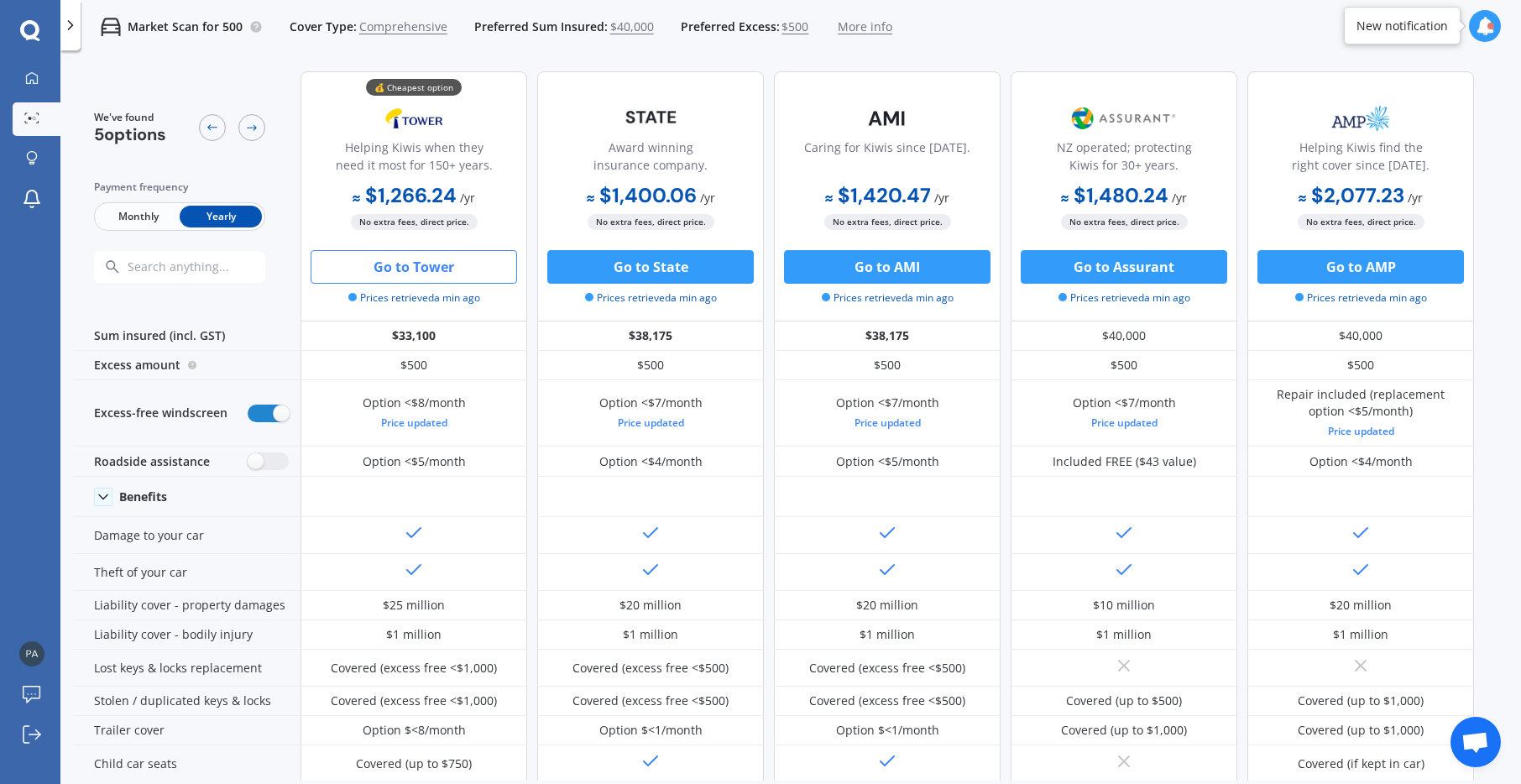
click at [424, 273] on button "Go to Tower" at bounding box center [413, 267] width 206 height 33
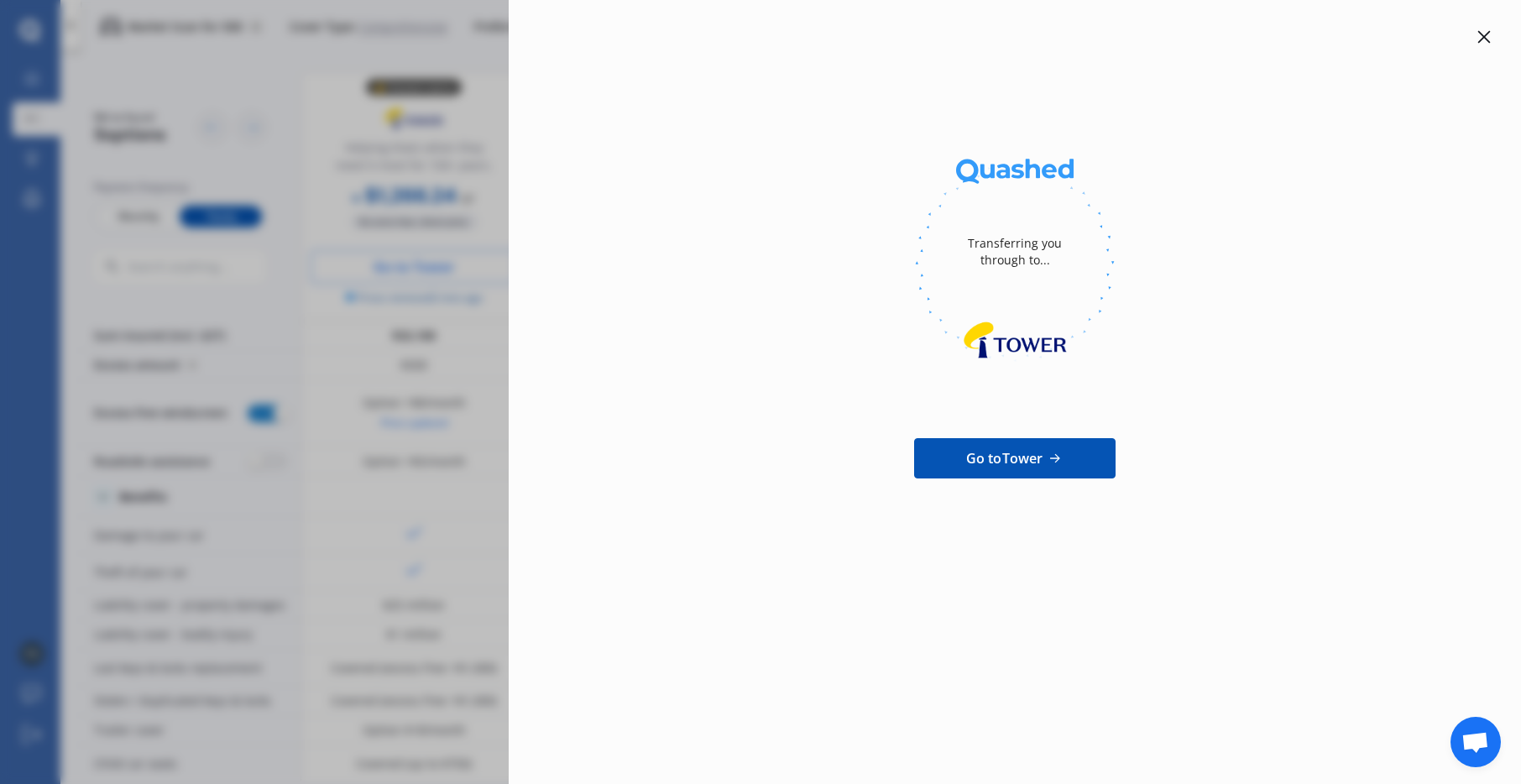
click at [1478, 34] on icon at bounding box center [1484, 36] width 13 height 13
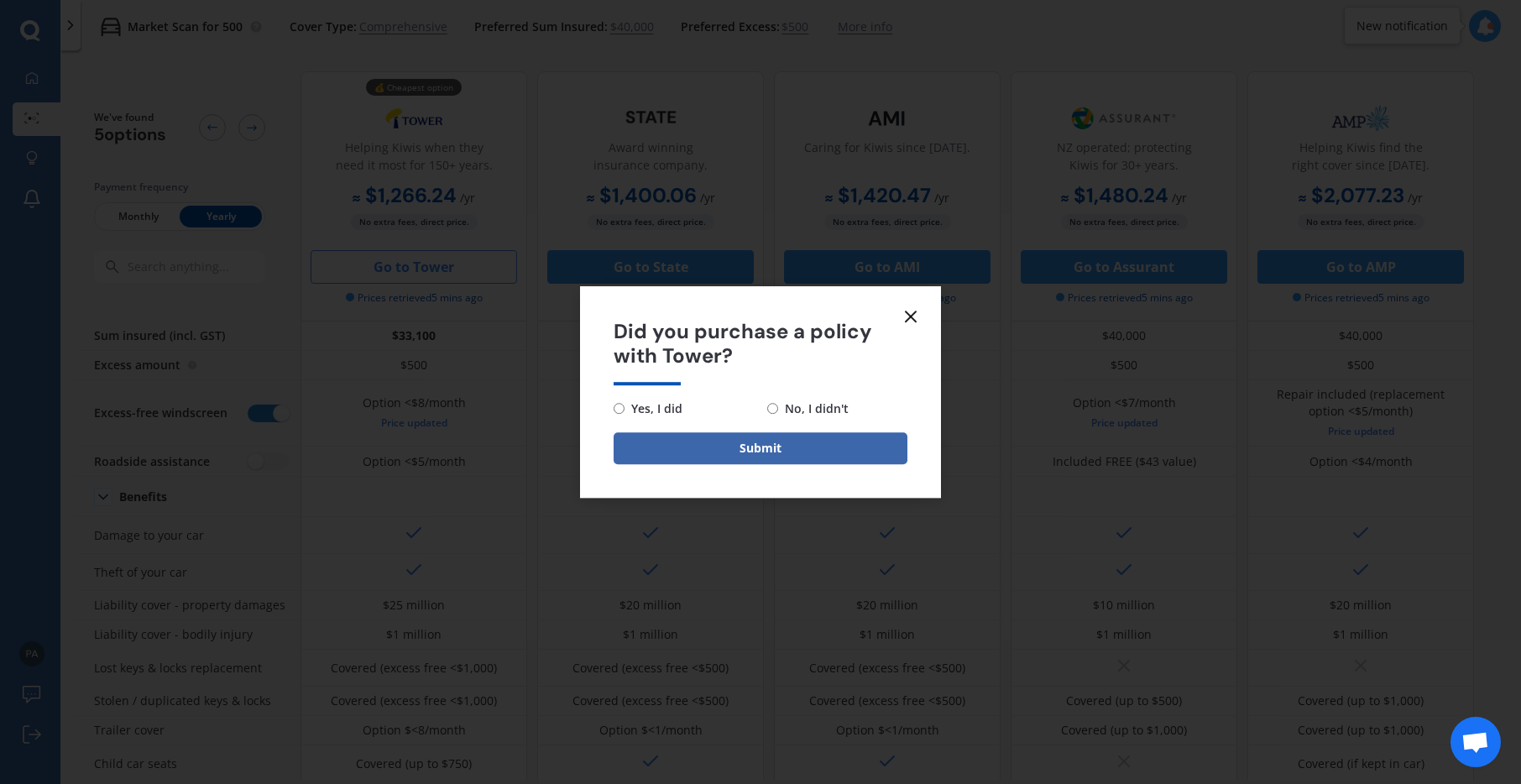
click at [773, 407] on input "No, I didn't" at bounding box center [773, 408] width 11 height 11
radio input "true"
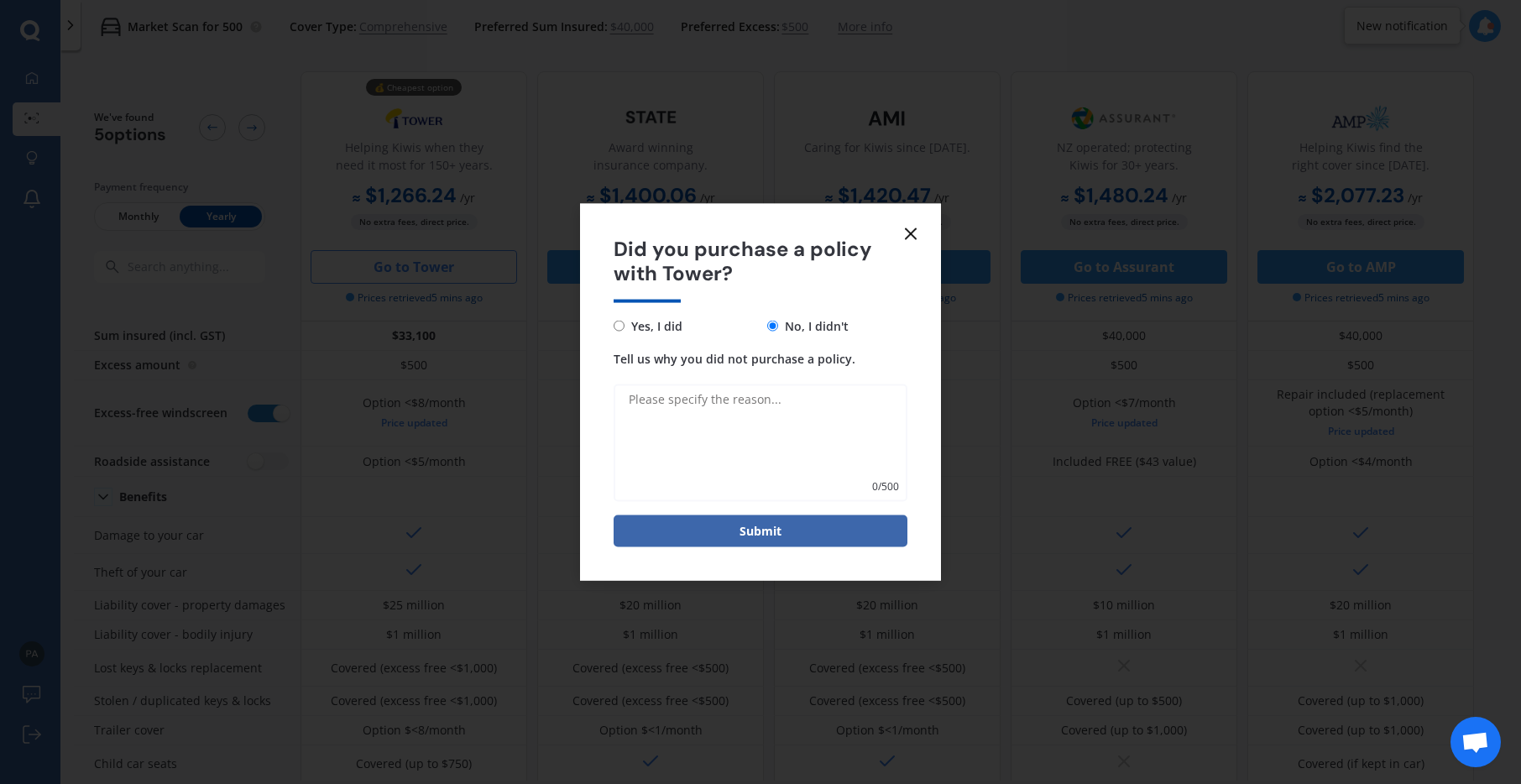
click at [643, 399] on textarea "Tell us why you did not purchase a policy." at bounding box center [760, 442] width 294 height 118
click at [691, 412] on textarea "You do not show the Abarth 500e vehicle in your option. Tower does and it was c…" at bounding box center [760, 442] width 294 height 118
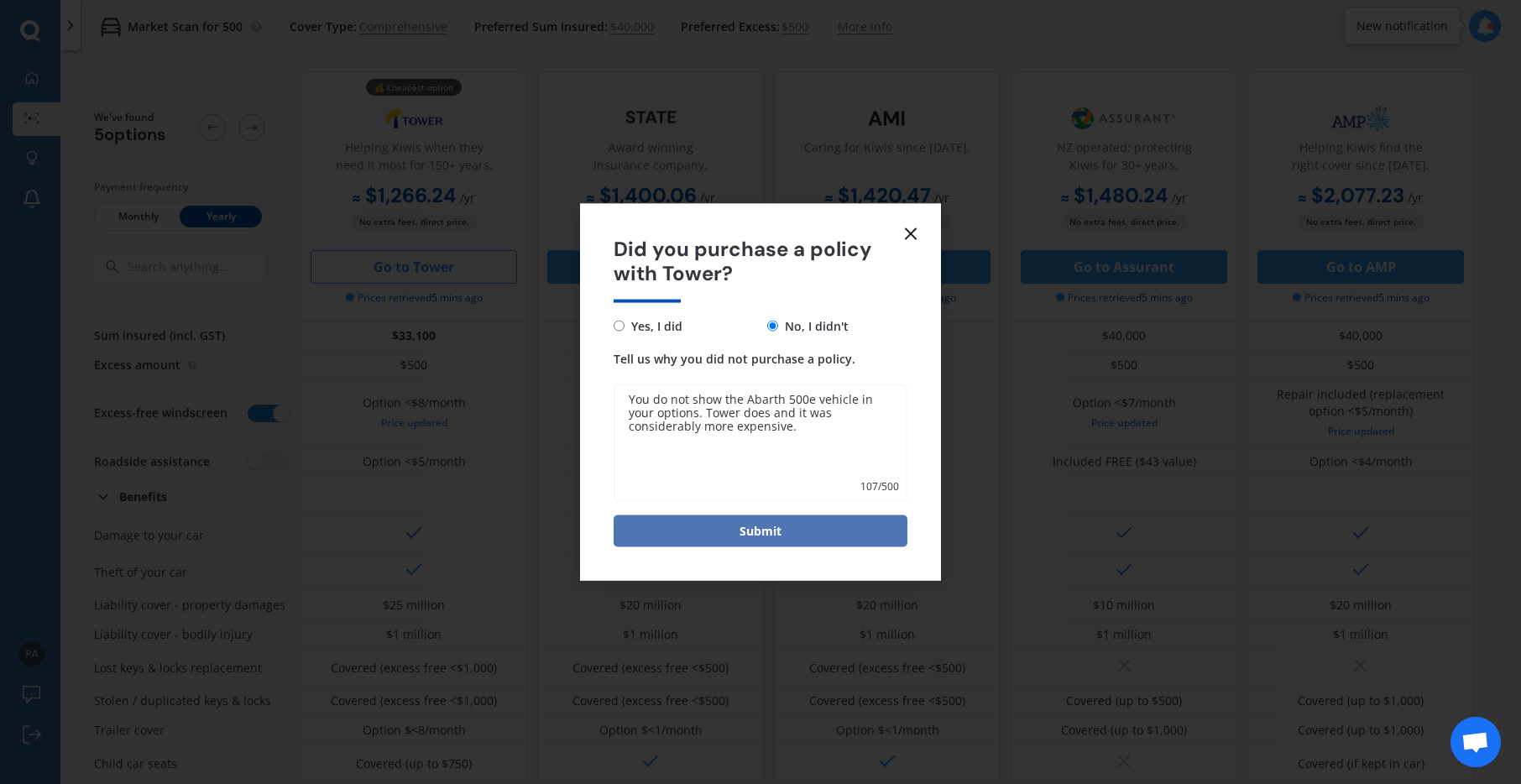
type textarea "You do not show the Abarth 500e vehicle in your options. Tower does and it was …"
click at [768, 535] on button "Submit" at bounding box center [760, 531] width 294 height 32
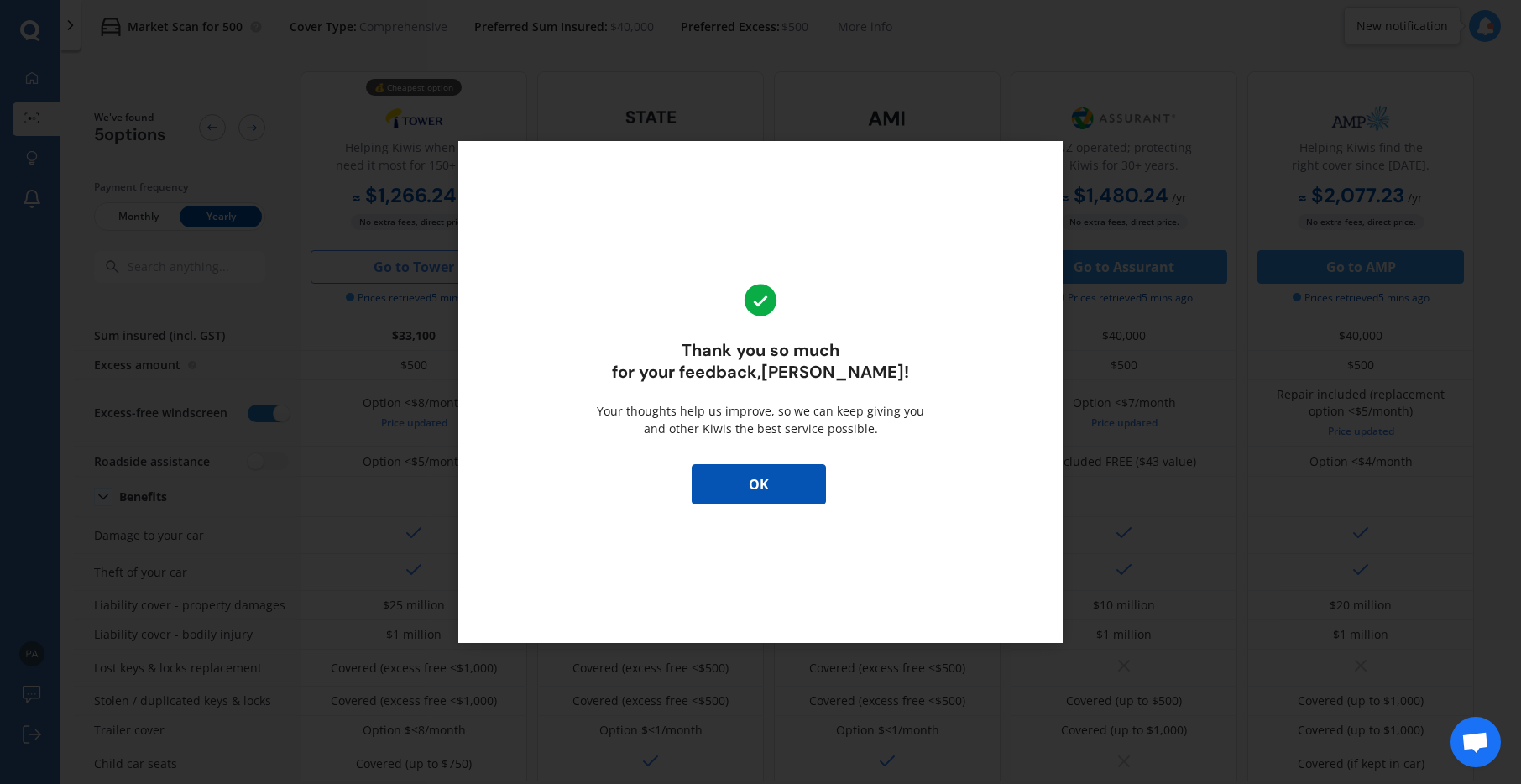
click at [766, 492] on button "OK" at bounding box center [759, 484] width 134 height 40
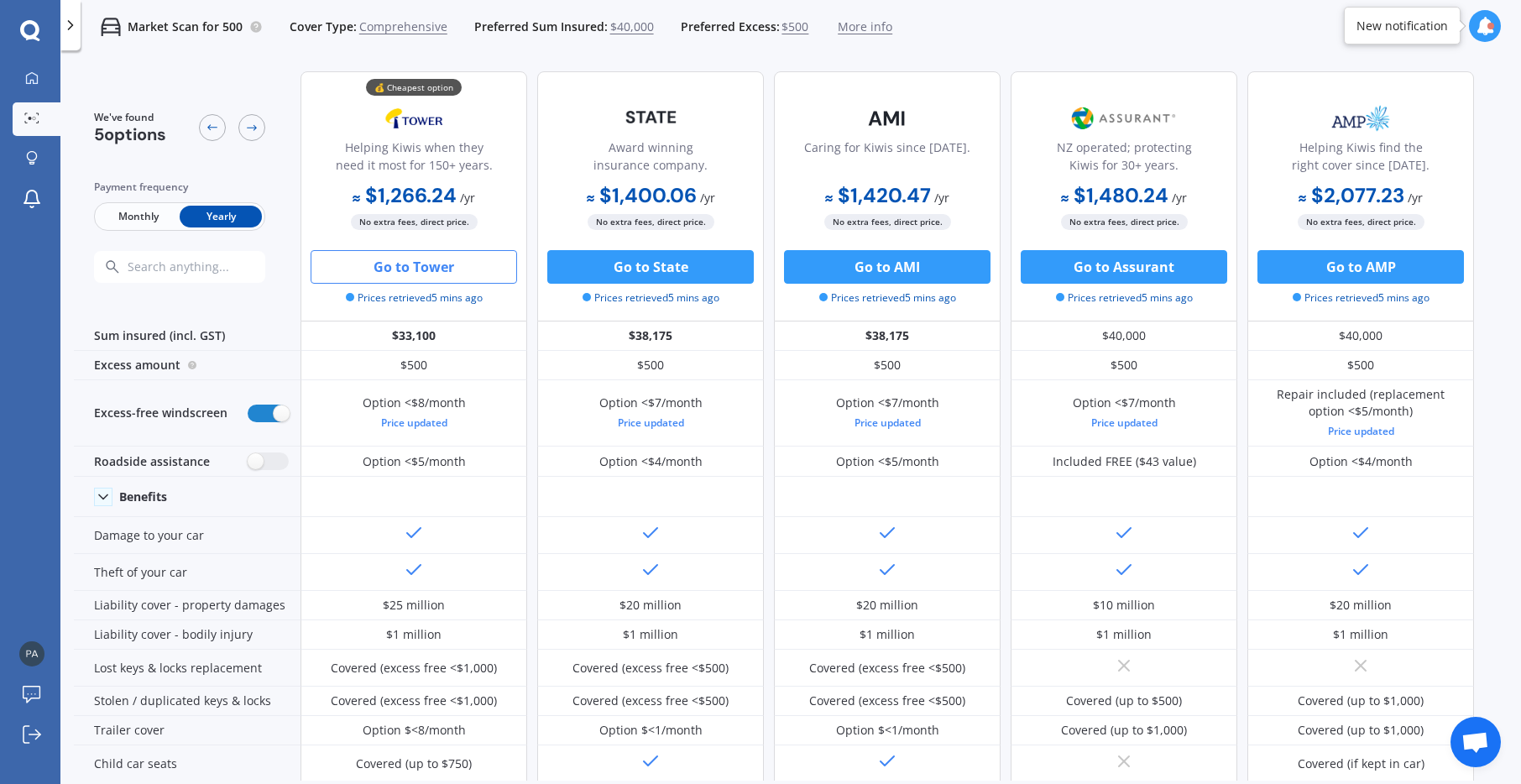
click at [204, 31] on p "Market Scan for 500" at bounding box center [184, 26] width 115 height 17
click at [174, 25] on p "Market Scan for 500" at bounding box center [184, 26] width 115 height 17
click at [59, 22] on div at bounding box center [30, 31] width 61 height 22
click at [69, 22] on icon at bounding box center [70, 25] width 17 height 17
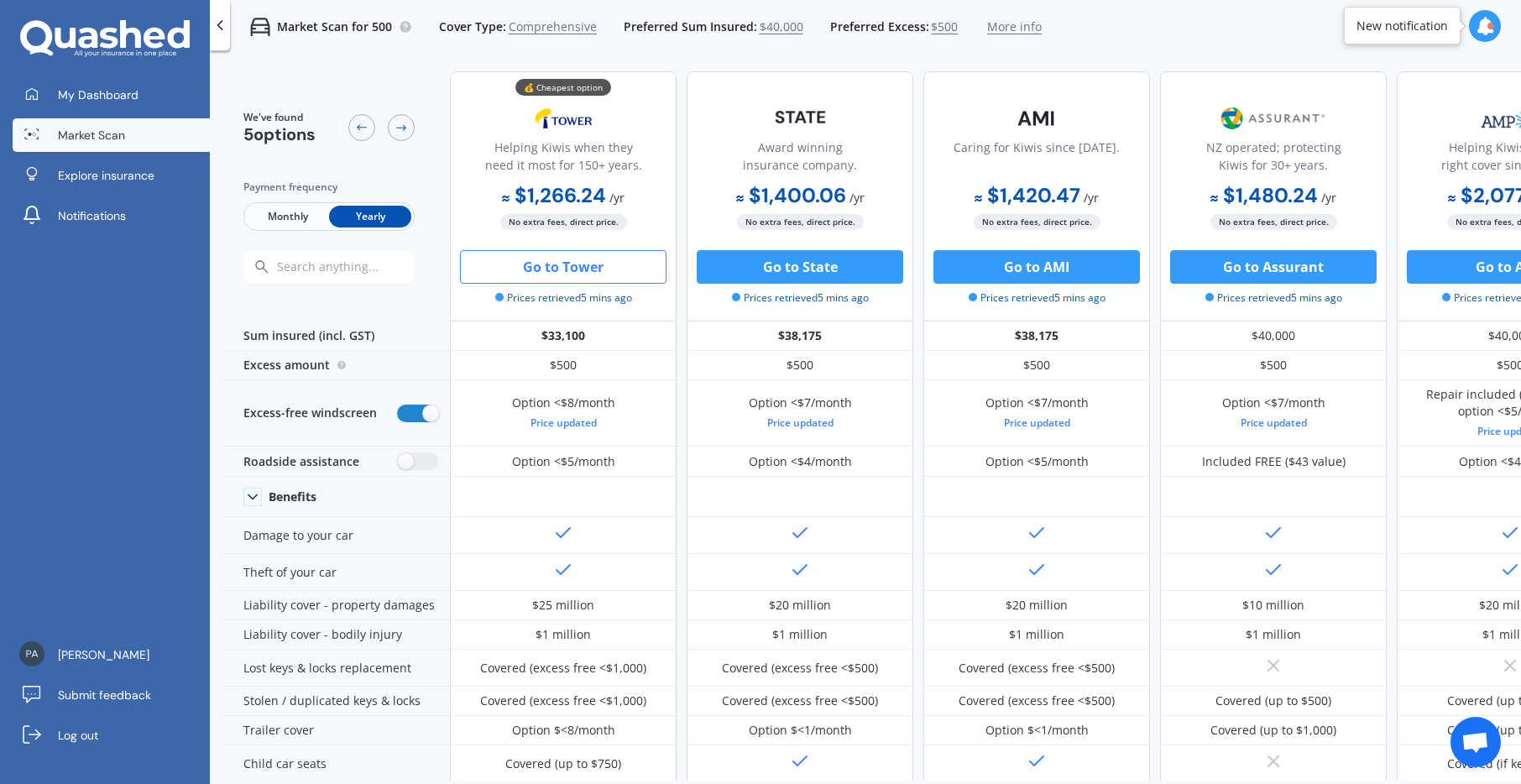
click at [216, 29] on icon at bounding box center [219, 25] width 17 height 17
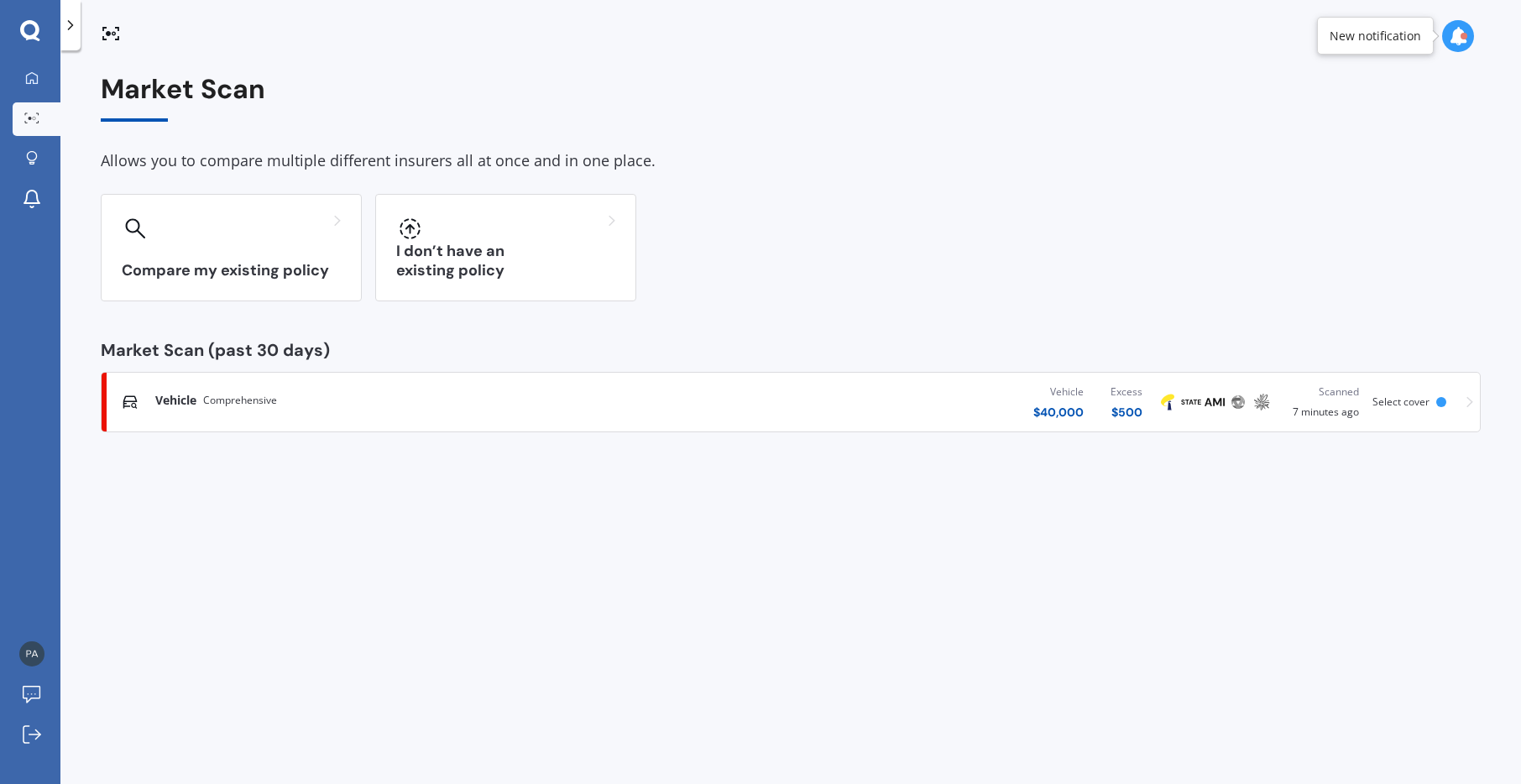
click at [204, 403] on span "Comprehensive" at bounding box center [240, 400] width 74 height 17
click at [1459, 32] on icon at bounding box center [1458, 36] width 18 height 18
click at [1318, 238] on div "Compare my existing policy I don’t have an existing policy" at bounding box center [791, 247] width 1381 height 108
click at [104, 731] on div "Market Scan Allows you to compare multiple different insurers all at once and i…" at bounding box center [791, 420] width 1461 height 734
click at [39, 740] on icon at bounding box center [32, 734] width 18 height 18
